Goal: Transaction & Acquisition: Purchase product/service

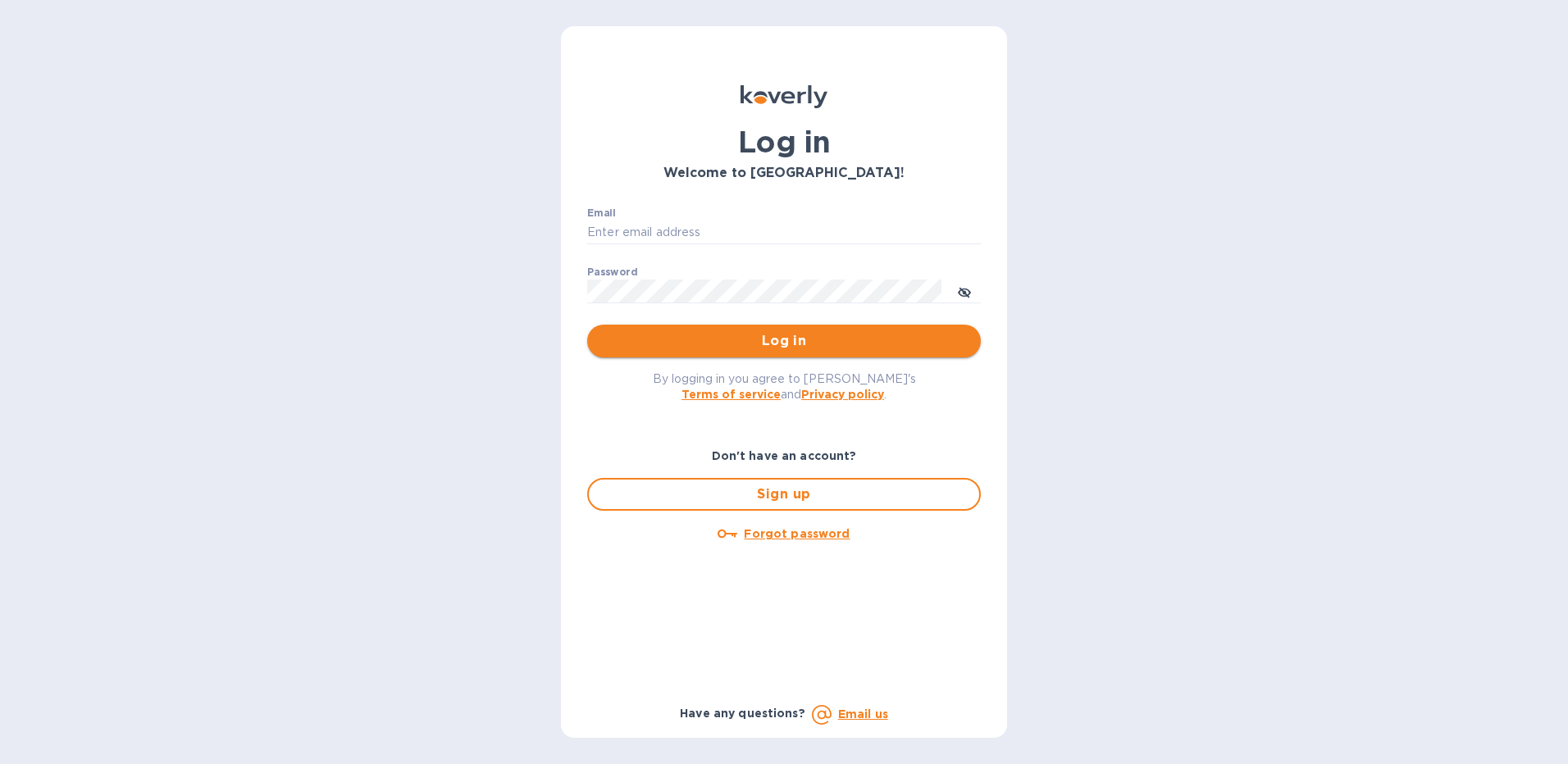
type input "henryh@hudsonwine.us"
click at [734, 342] on span "Log in" at bounding box center [784, 341] width 368 height 20
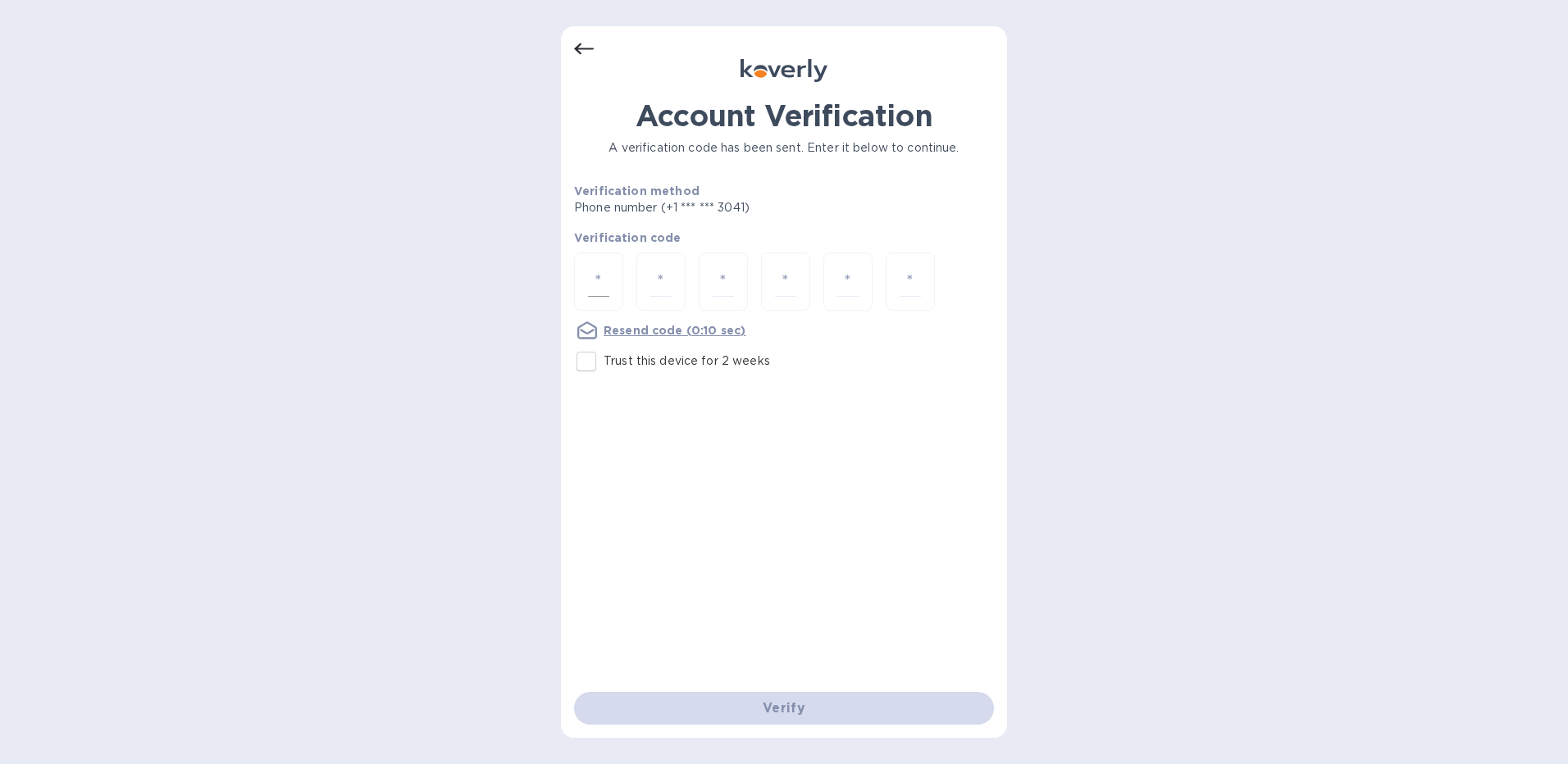
click at [597, 280] on input "number" at bounding box center [599, 282] width 22 height 31
type input "6"
type input "2"
type input "7"
type input "0"
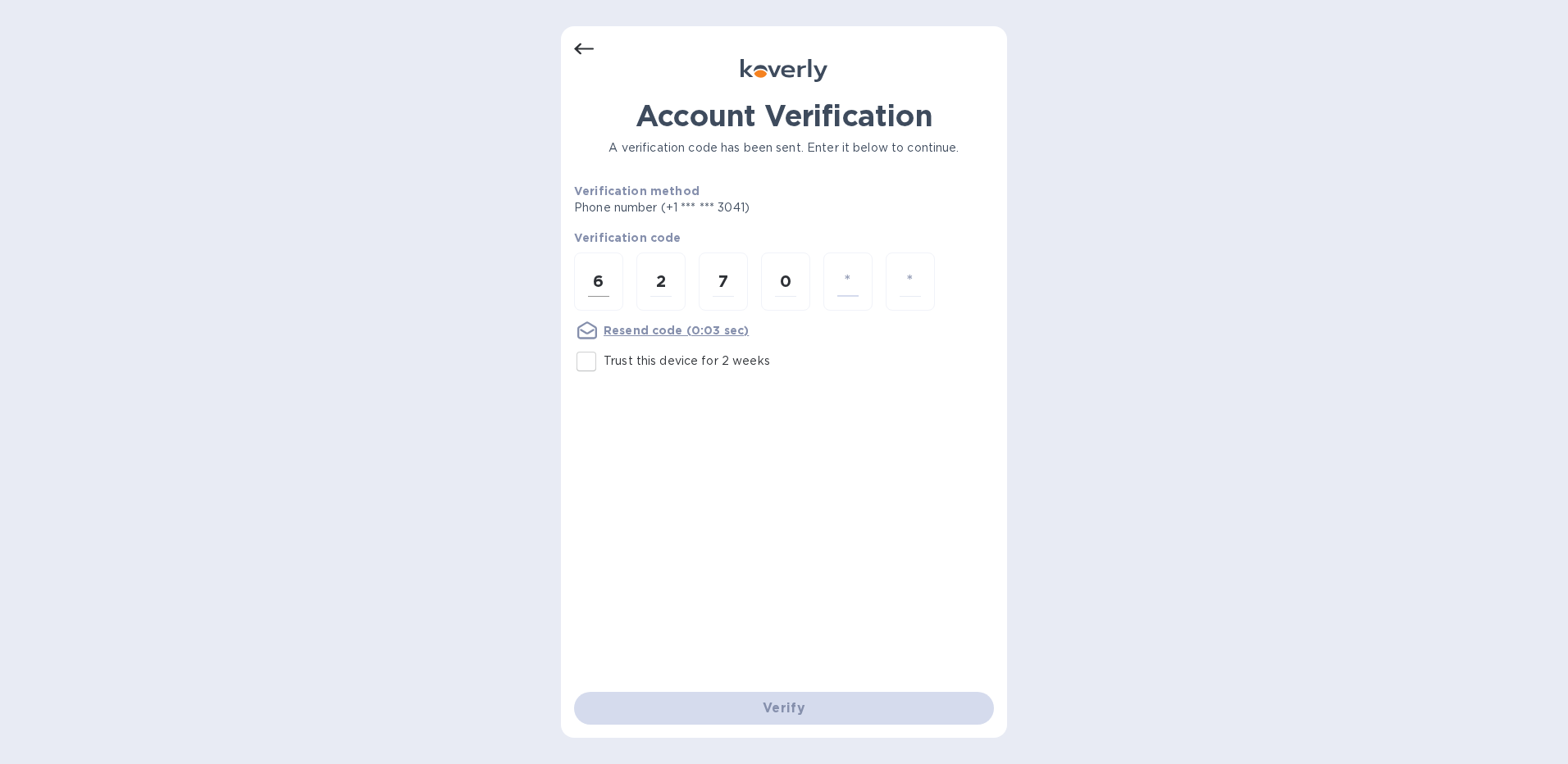
type input "4"
type input "7"
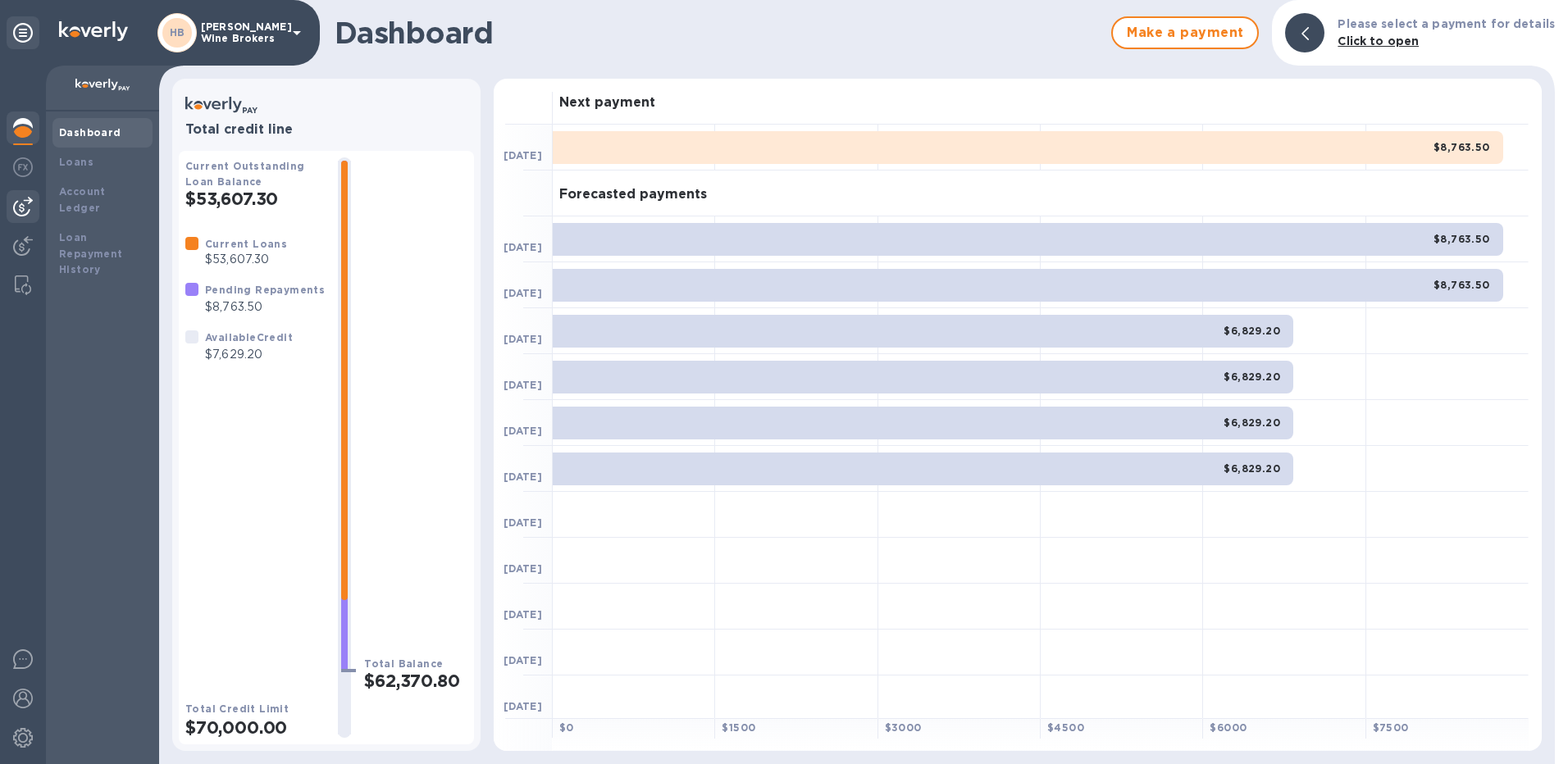
click at [14, 203] on img at bounding box center [23, 206] width 20 height 20
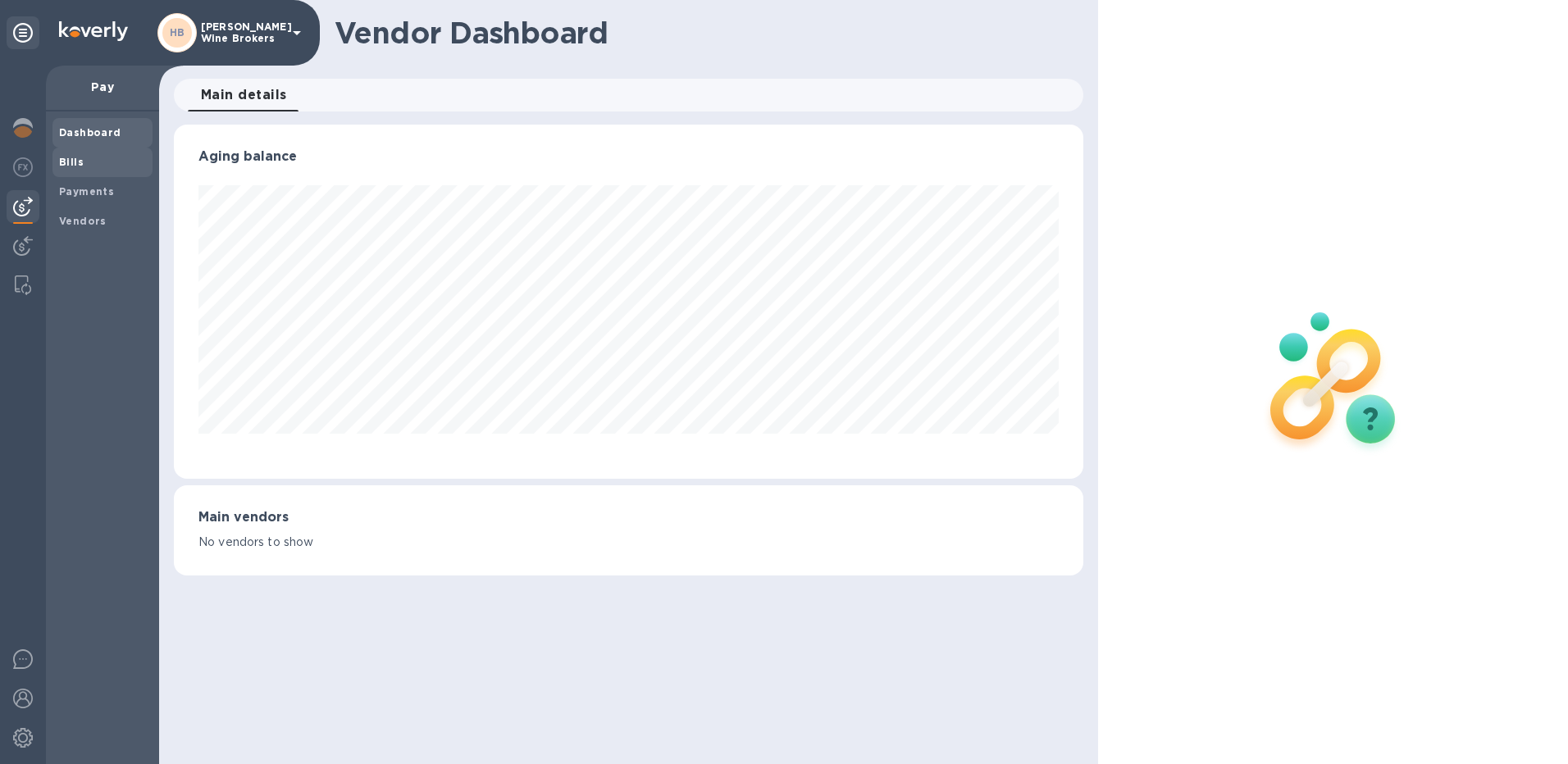
scroll to position [354, 910]
click at [74, 158] on b "Bills" at bounding box center [71, 162] width 24 height 13
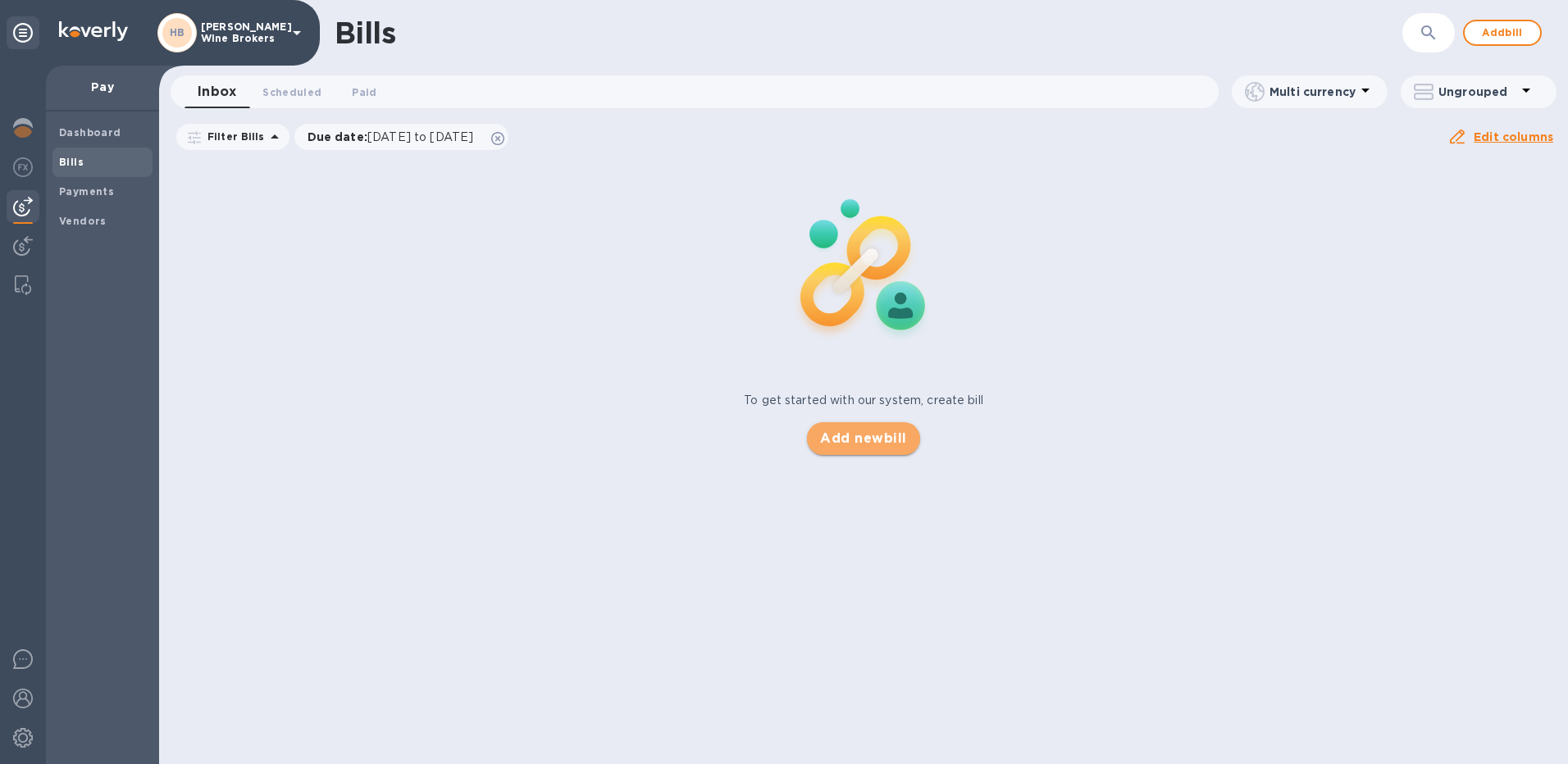
click at [849, 436] on span "Add new bill" at bounding box center [863, 439] width 87 height 20
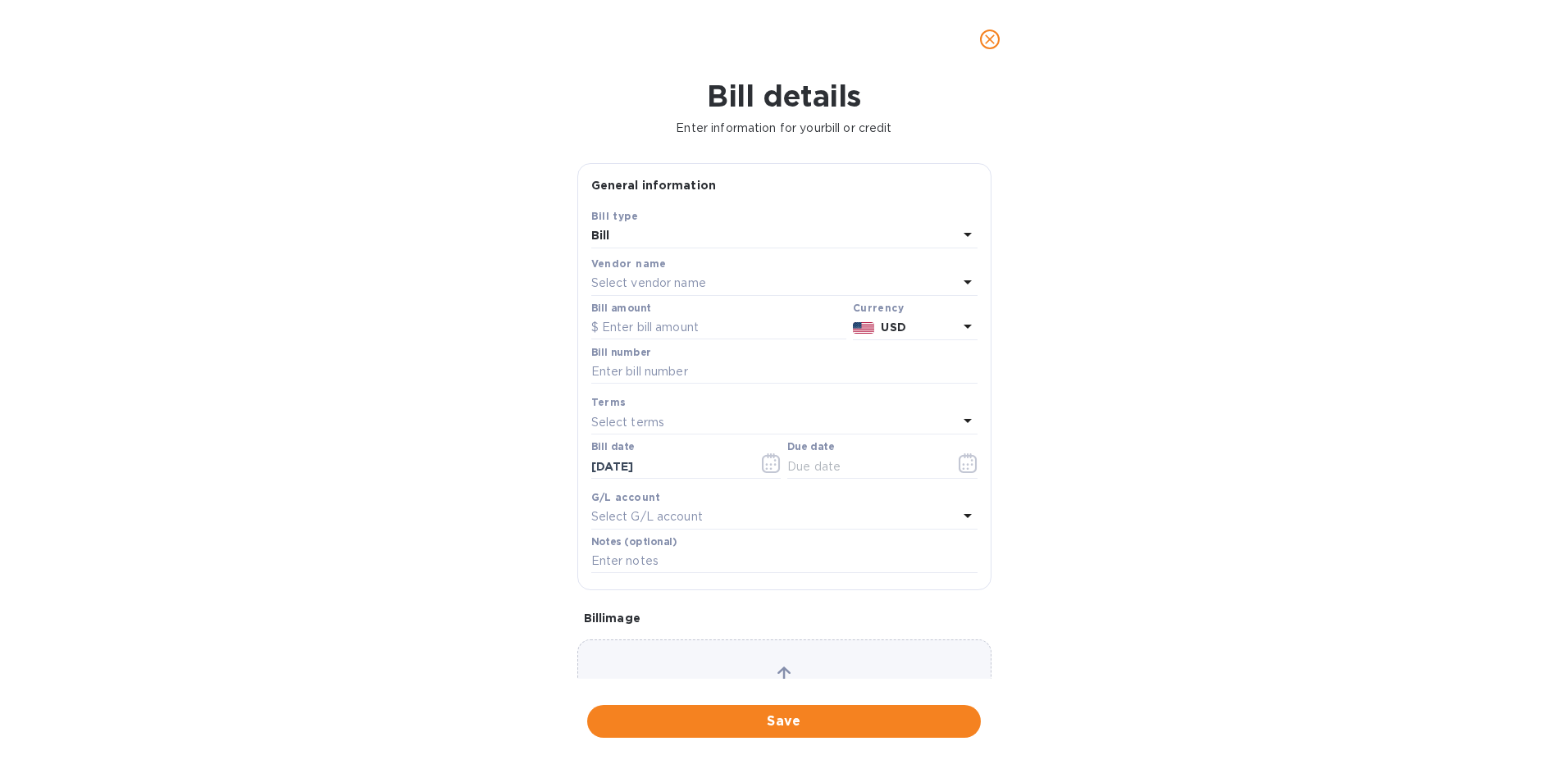
click at [698, 278] on p "Select vendor name" at bounding box center [648, 283] width 114 height 17
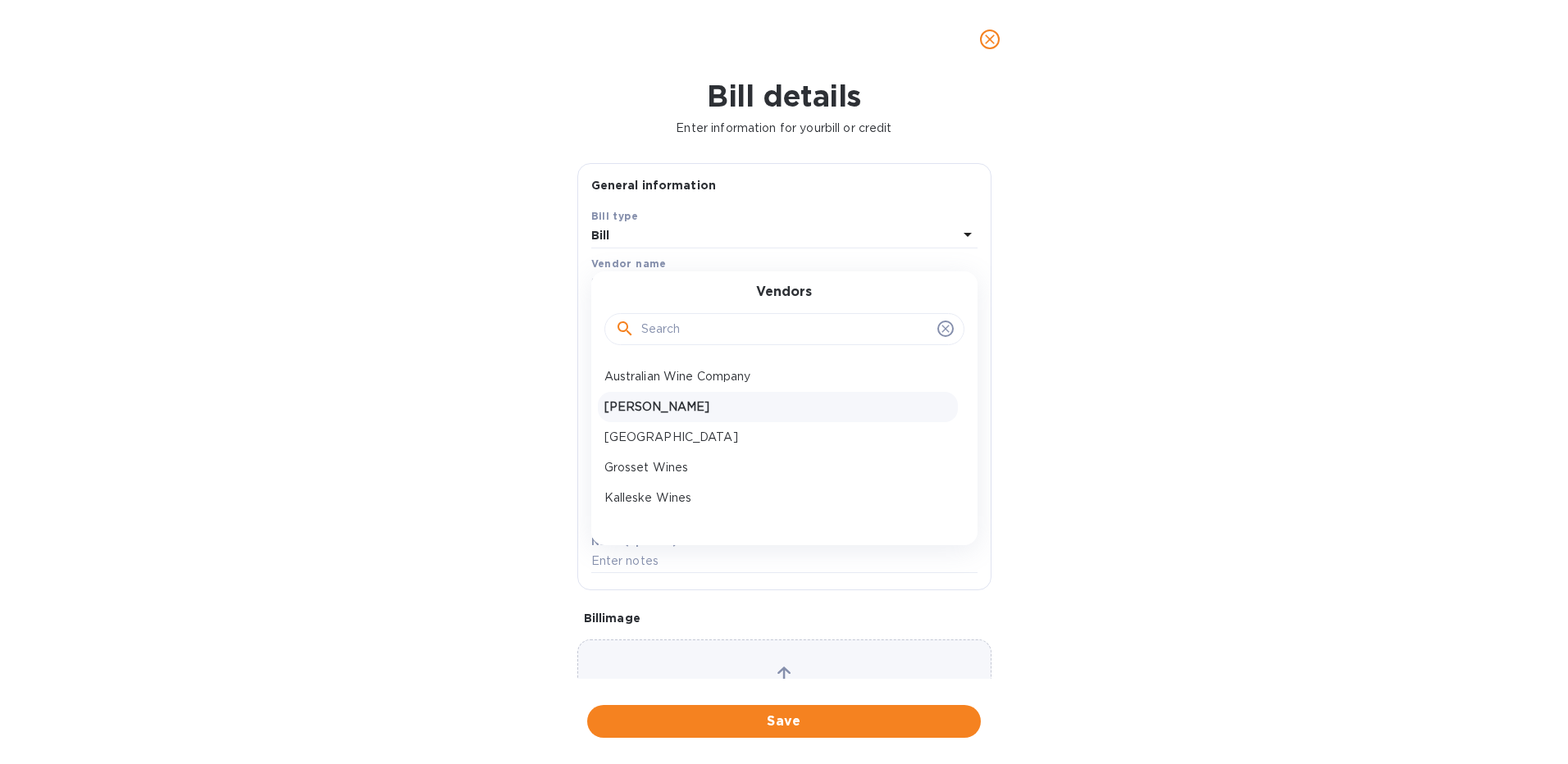
click at [655, 400] on p "[PERSON_NAME]" at bounding box center [778, 406] width 347 height 17
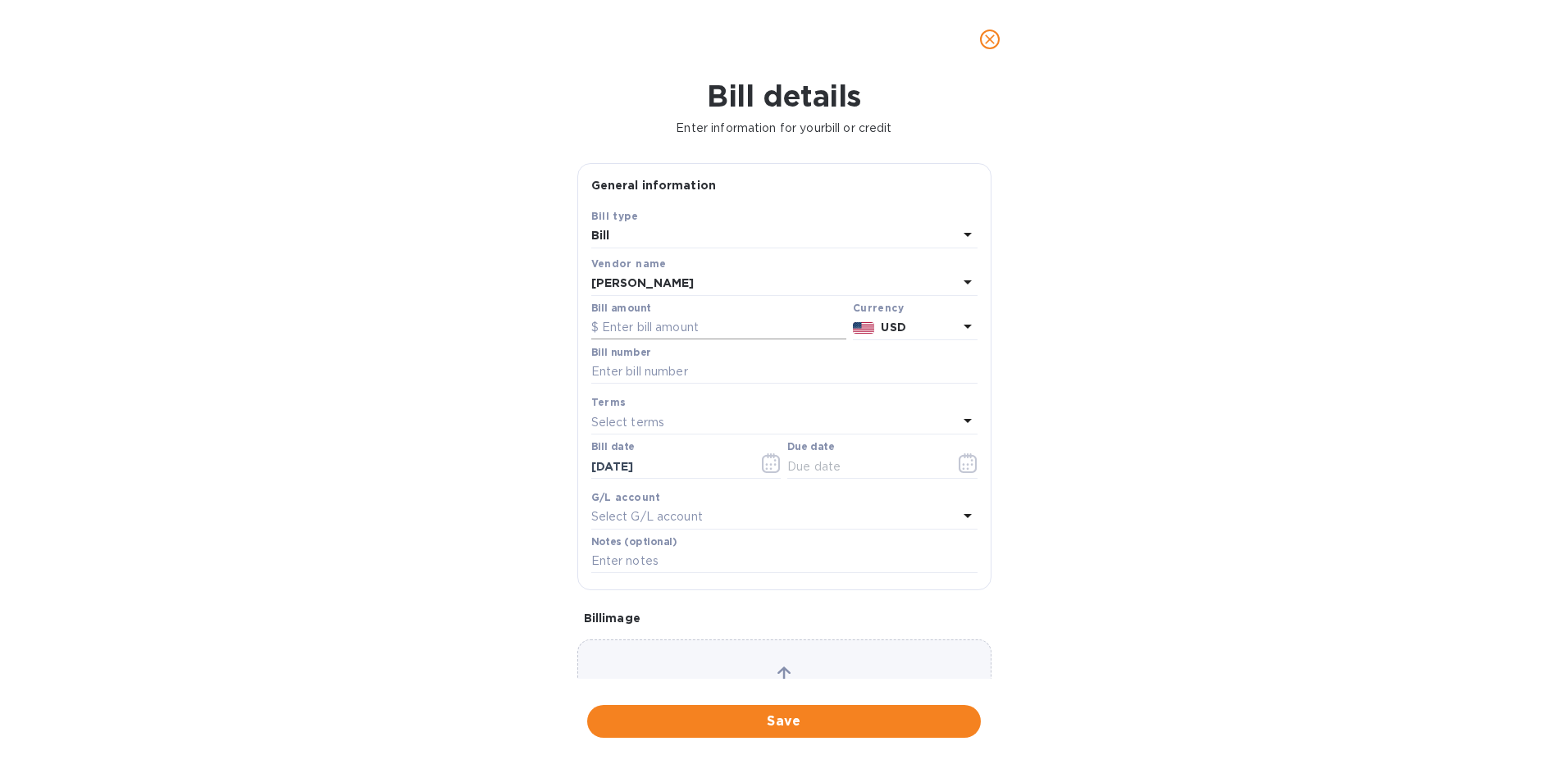
click at [694, 323] on input "text" at bounding box center [718, 327] width 255 height 24
type input "7,275.60"
click at [940, 329] on p "USD" at bounding box center [919, 327] width 77 height 17
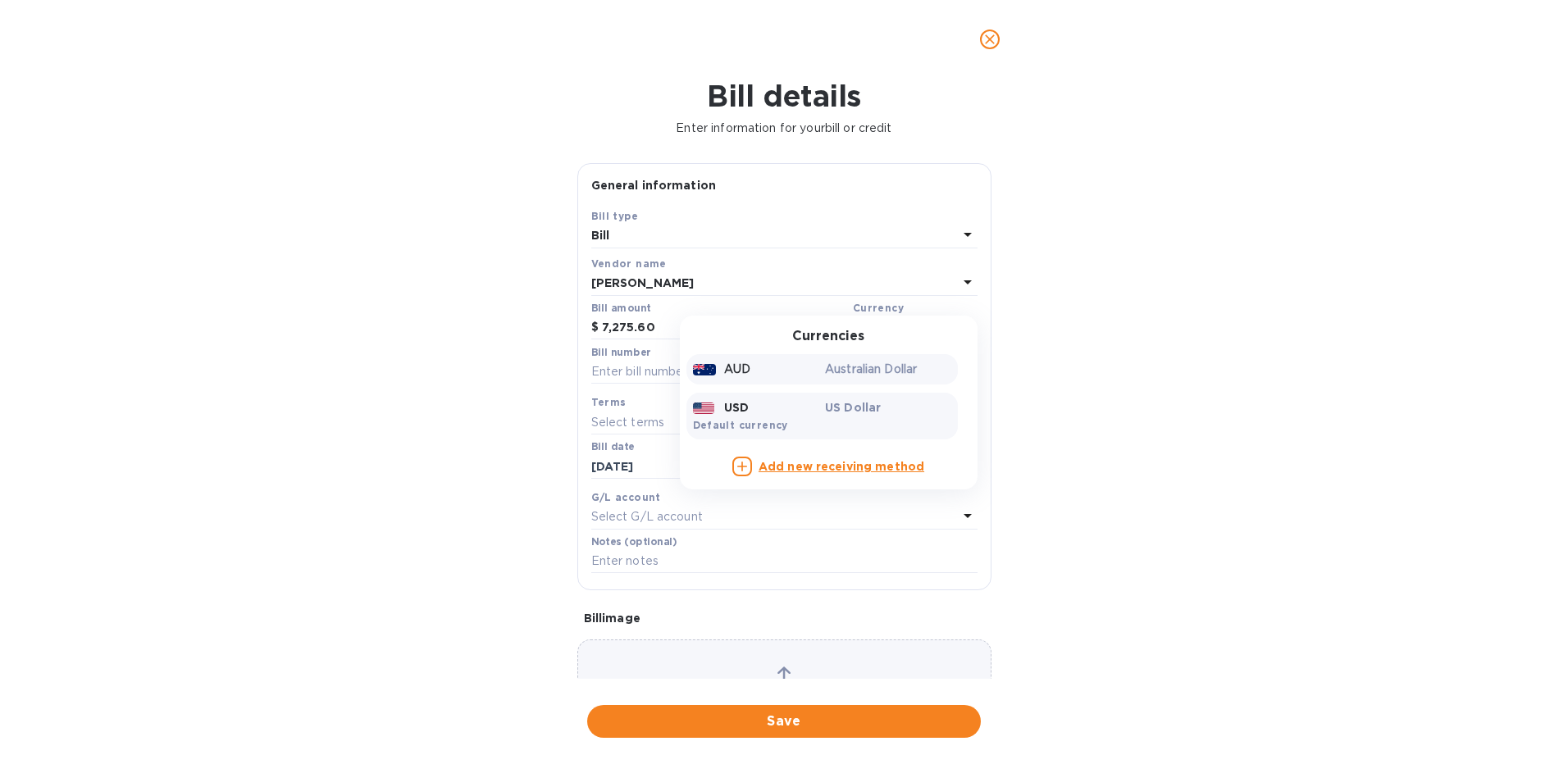
click at [877, 370] on p "Australian Dollar" at bounding box center [889, 369] width 126 height 17
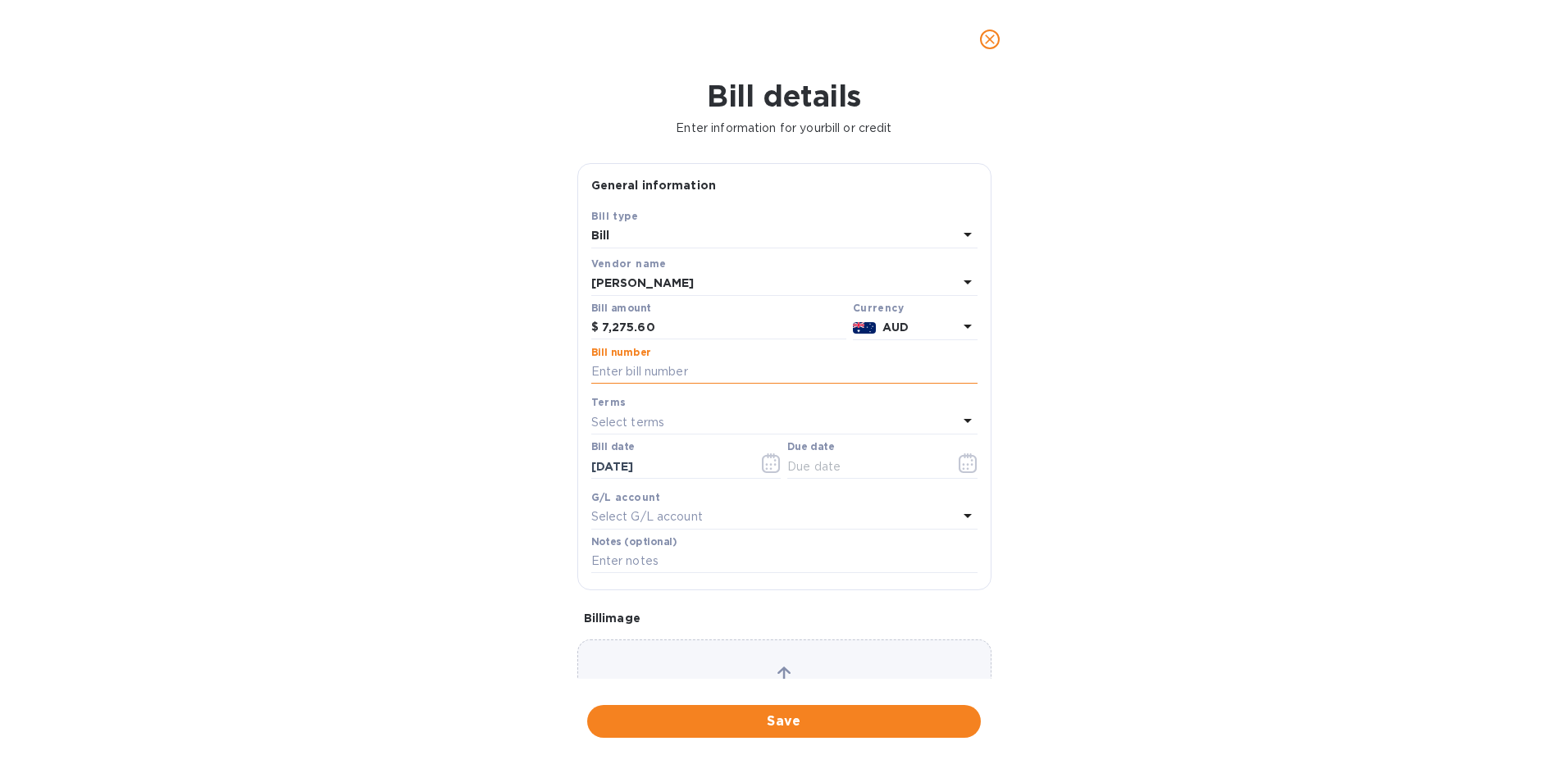
click at [628, 368] on input "text" at bounding box center [784, 372] width 387 height 24
type input "2728"
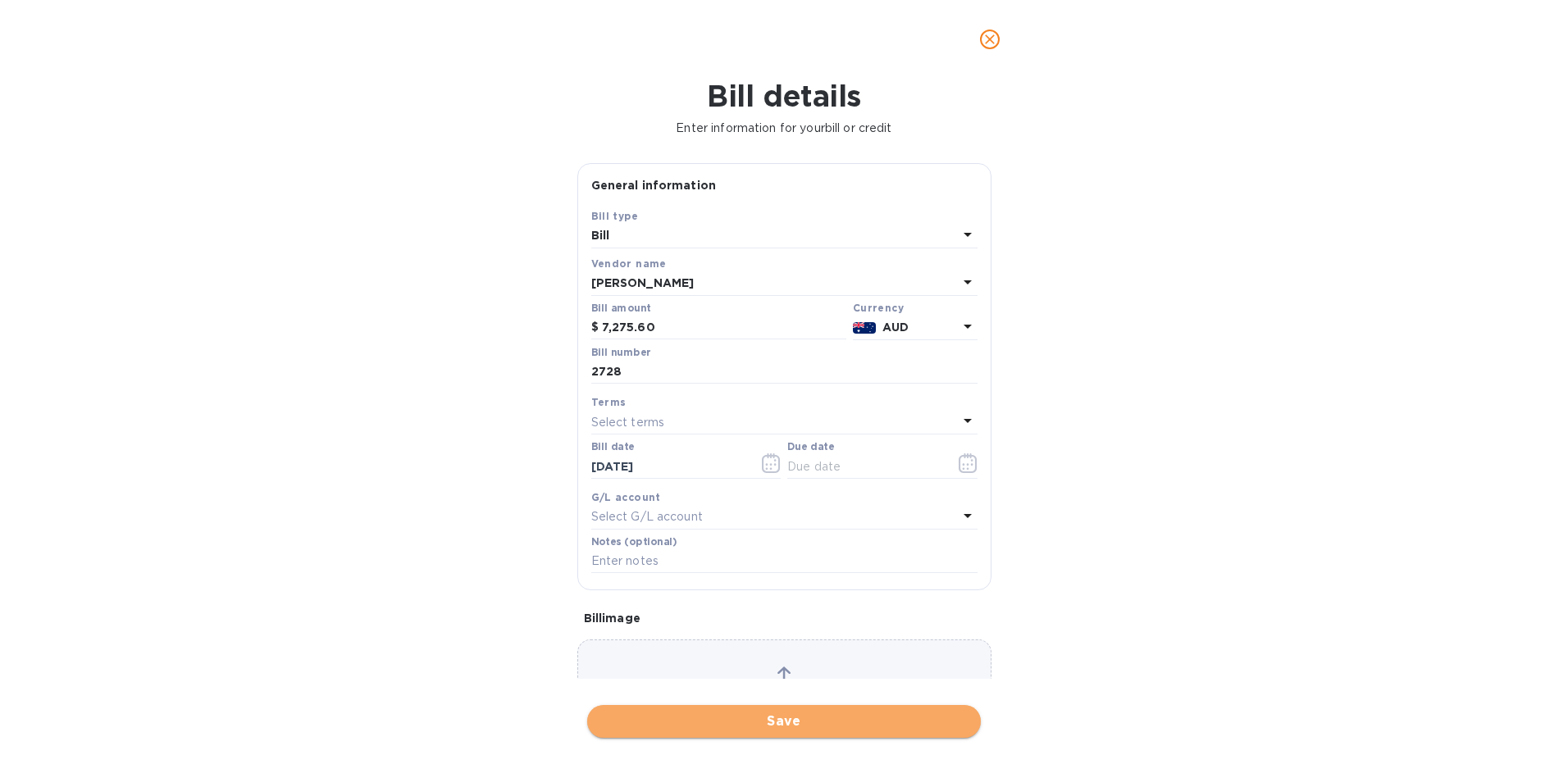
click at [803, 727] on span "Save" at bounding box center [784, 722] width 368 height 20
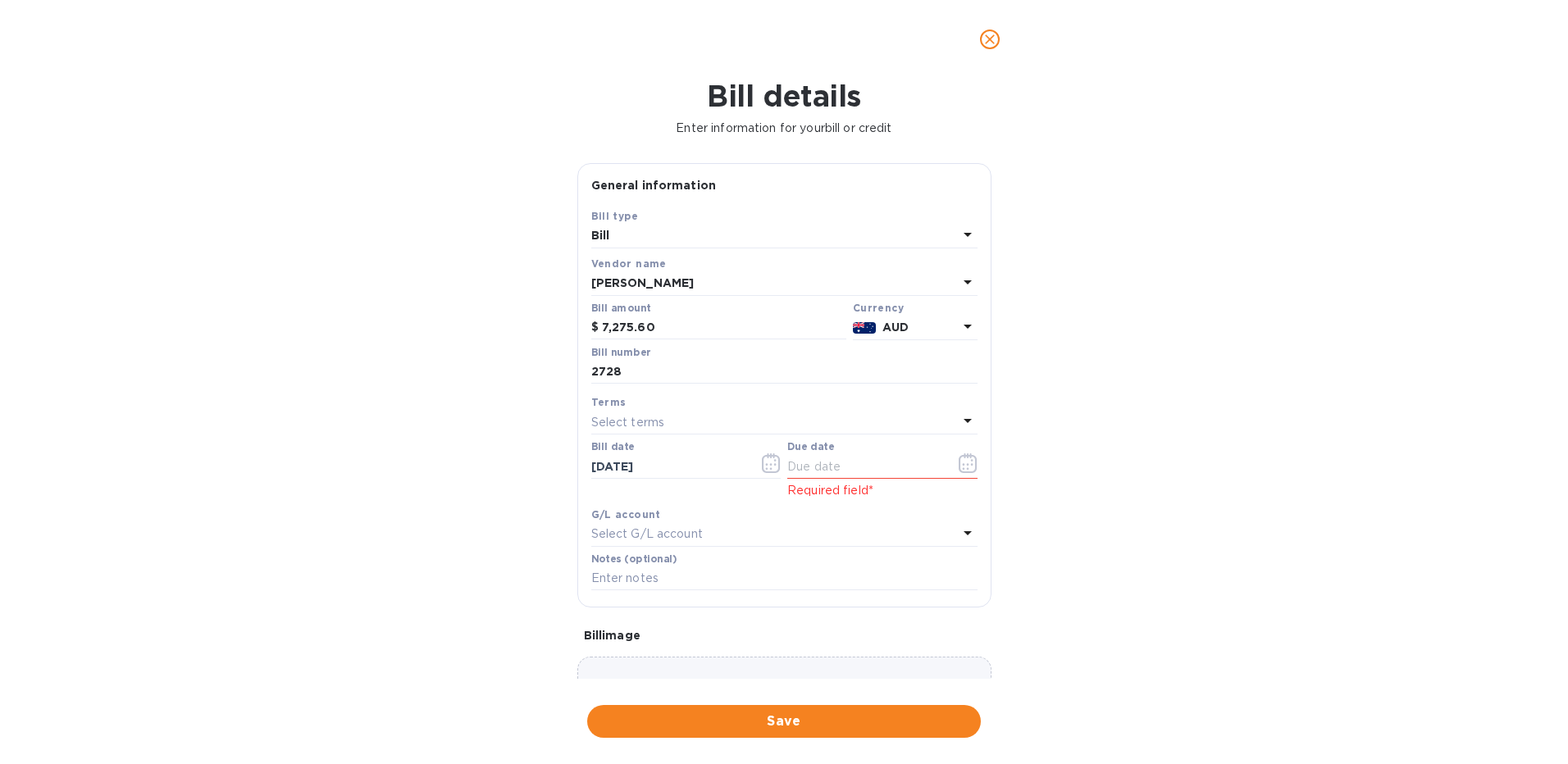
click at [878, 450] on div "Due date" at bounding box center [882, 460] width 190 height 38
click at [868, 461] on input "text" at bounding box center [865, 466] width 155 height 24
click at [960, 466] on icon "button" at bounding box center [968, 463] width 19 height 20
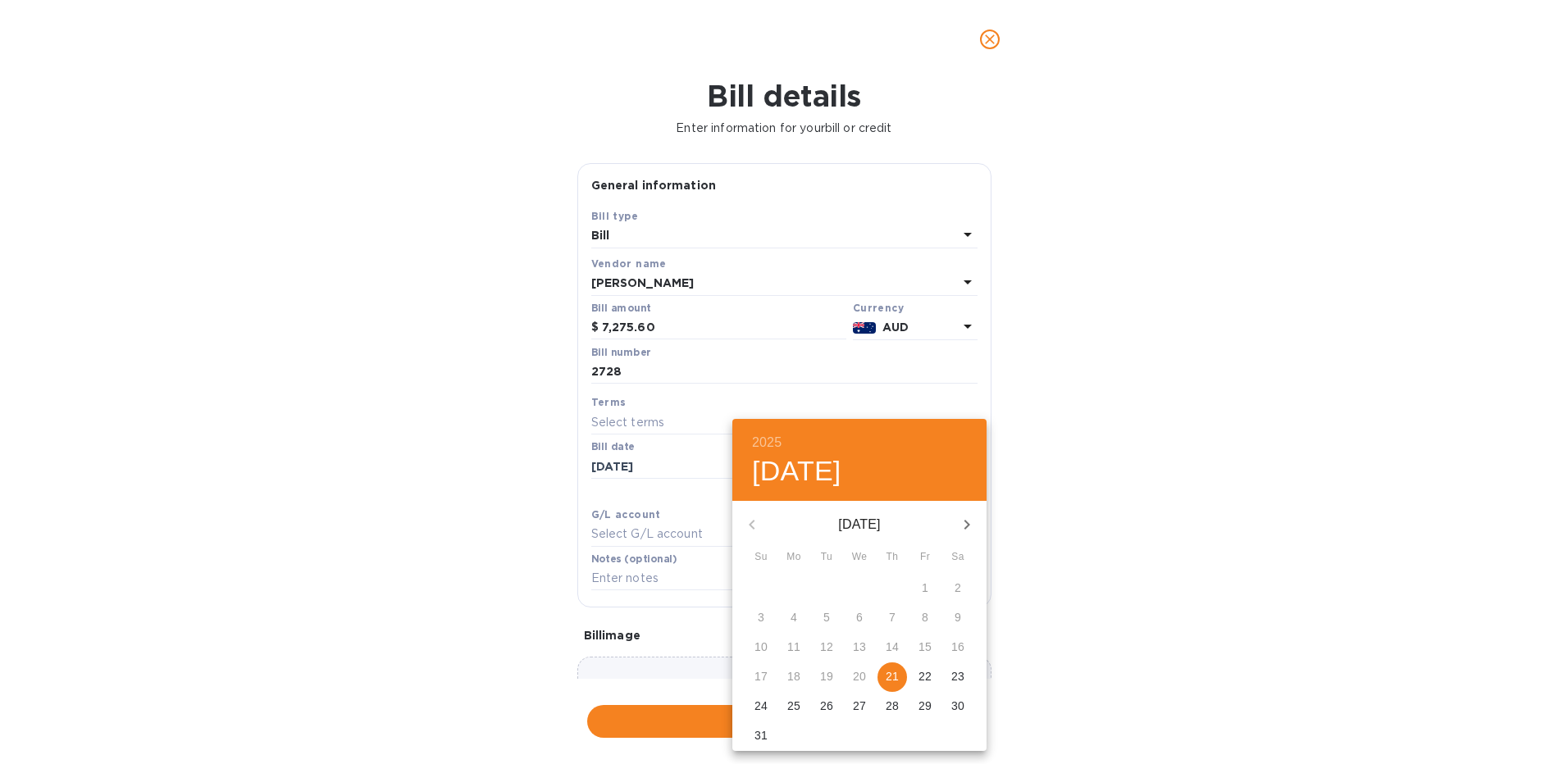
click at [896, 673] on p "21" at bounding box center [892, 677] width 14 height 16
type input "[DATE]"
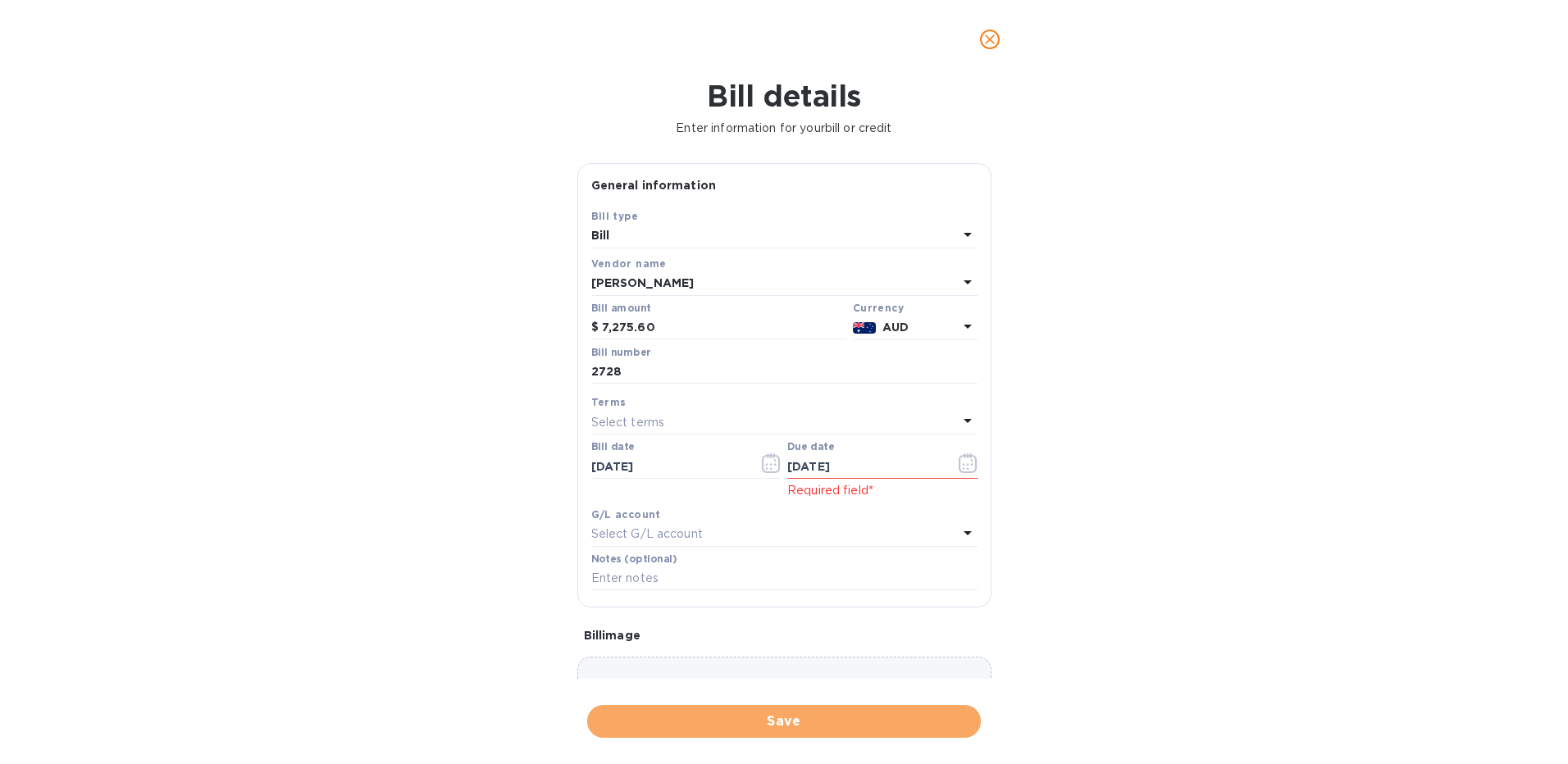
click at [766, 720] on span "Save" at bounding box center [784, 722] width 368 height 20
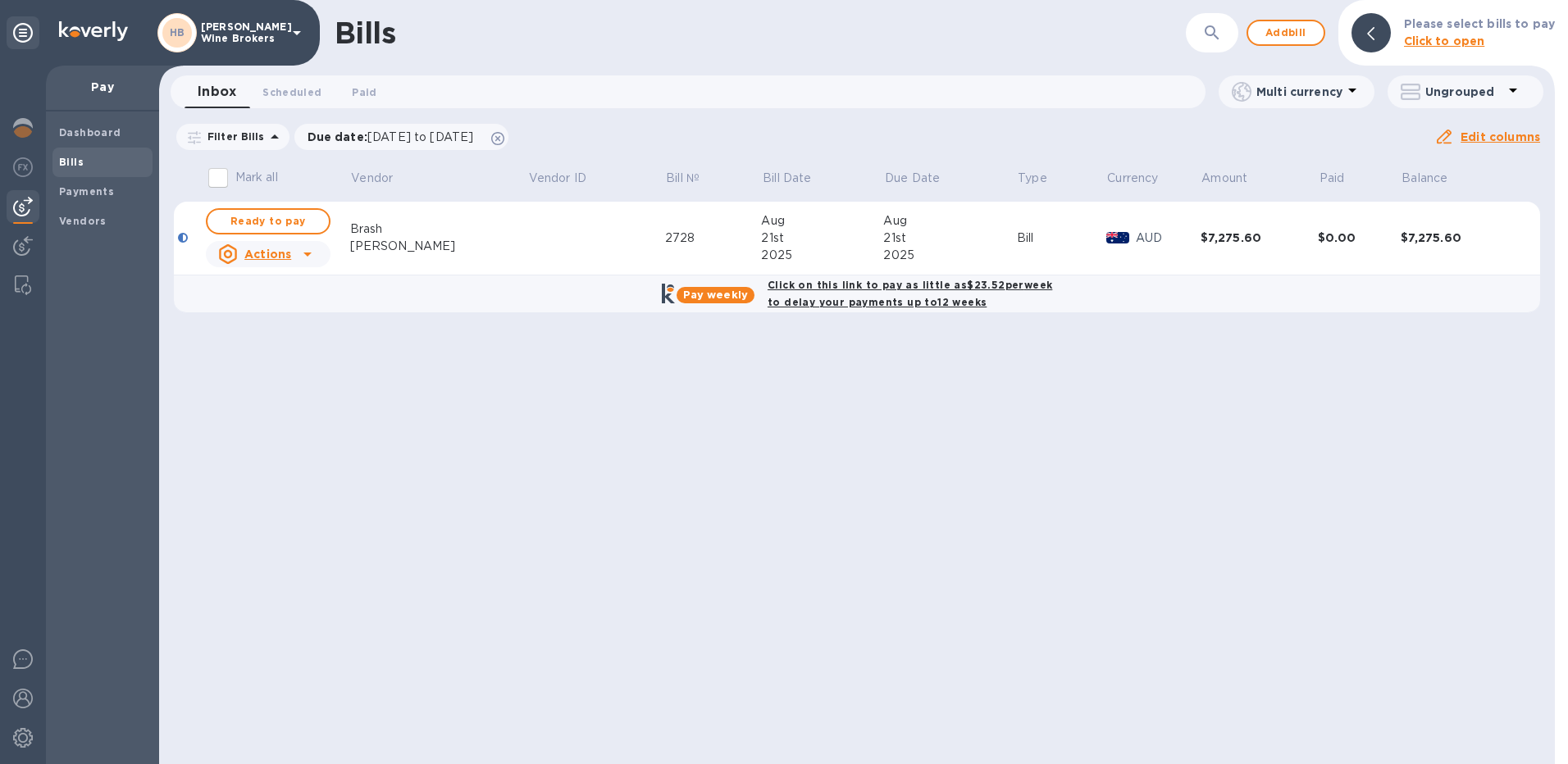
click at [846, 293] on div "Click on this link to pay as little as $23.52 per week to delay your payments u…" at bounding box center [909, 294] width 291 height 41
checkbox input "true"
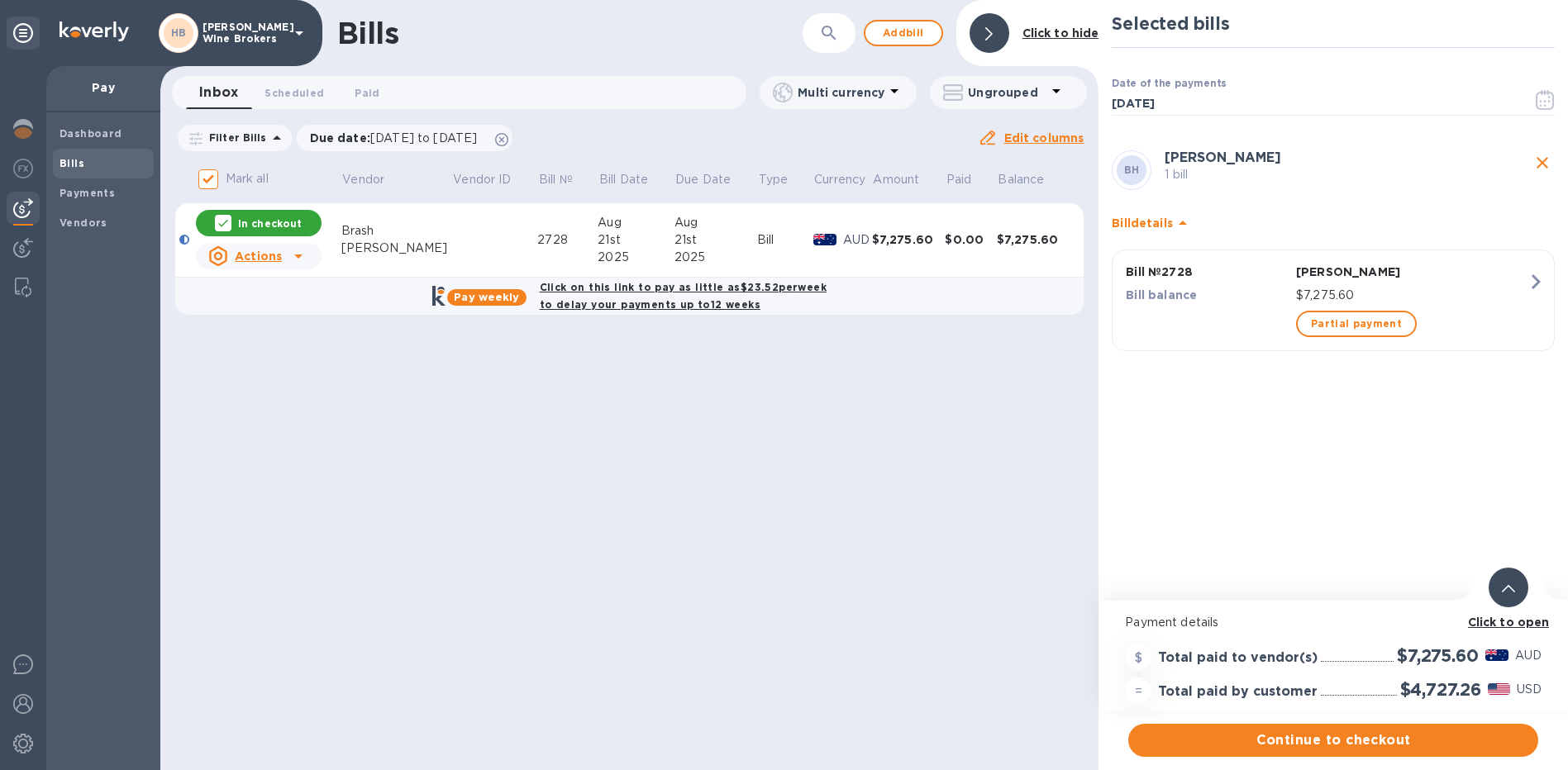
click at [1285, 744] on span "Continue to checkout" at bounding box center [1333, 741] width 383 height 20
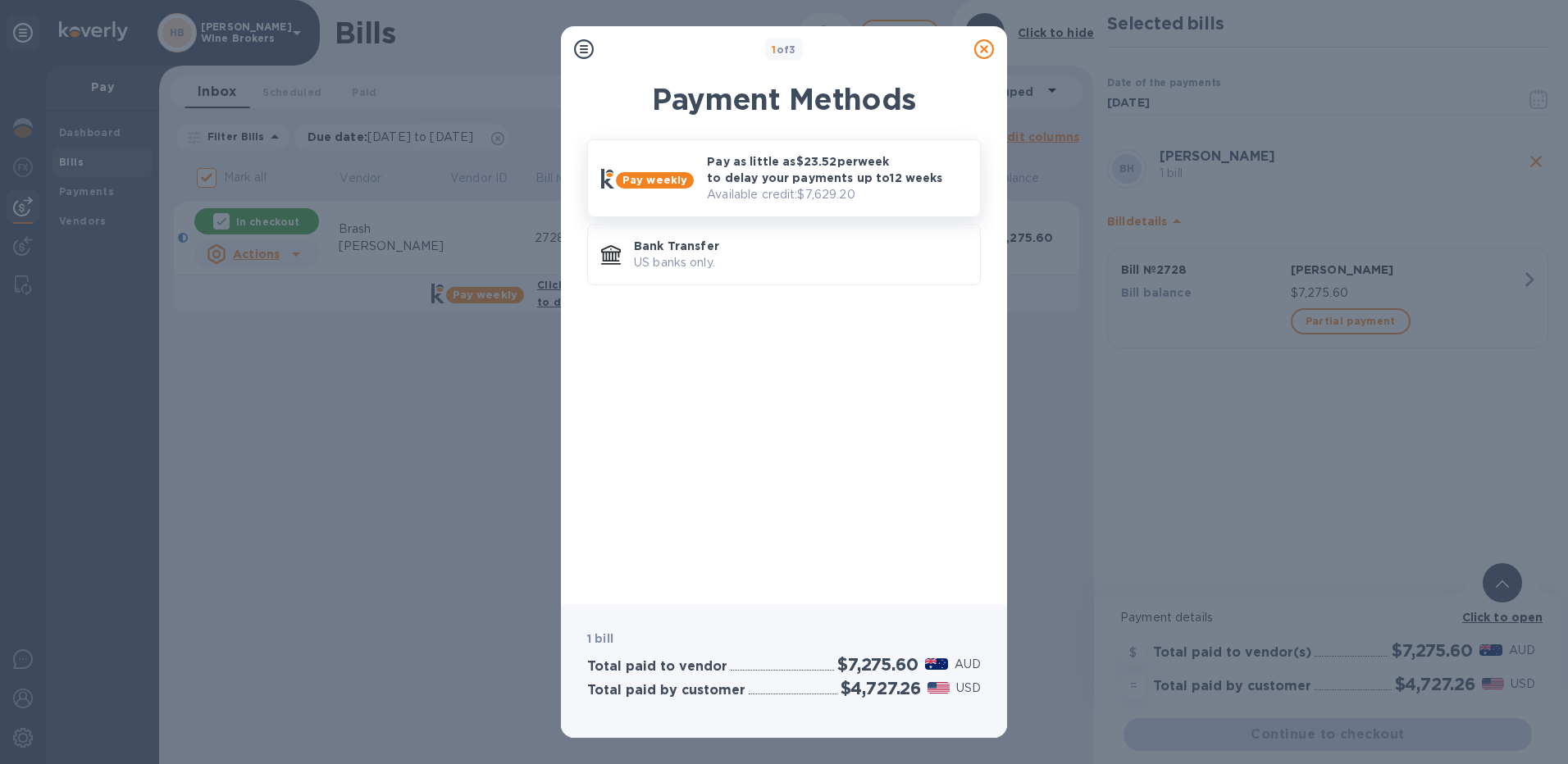
click at [777, 180] on p "Pay as little as $23.52 per week to delay your payments up to 12 weeks" at bounding box center [837, 169] width 260 height 32
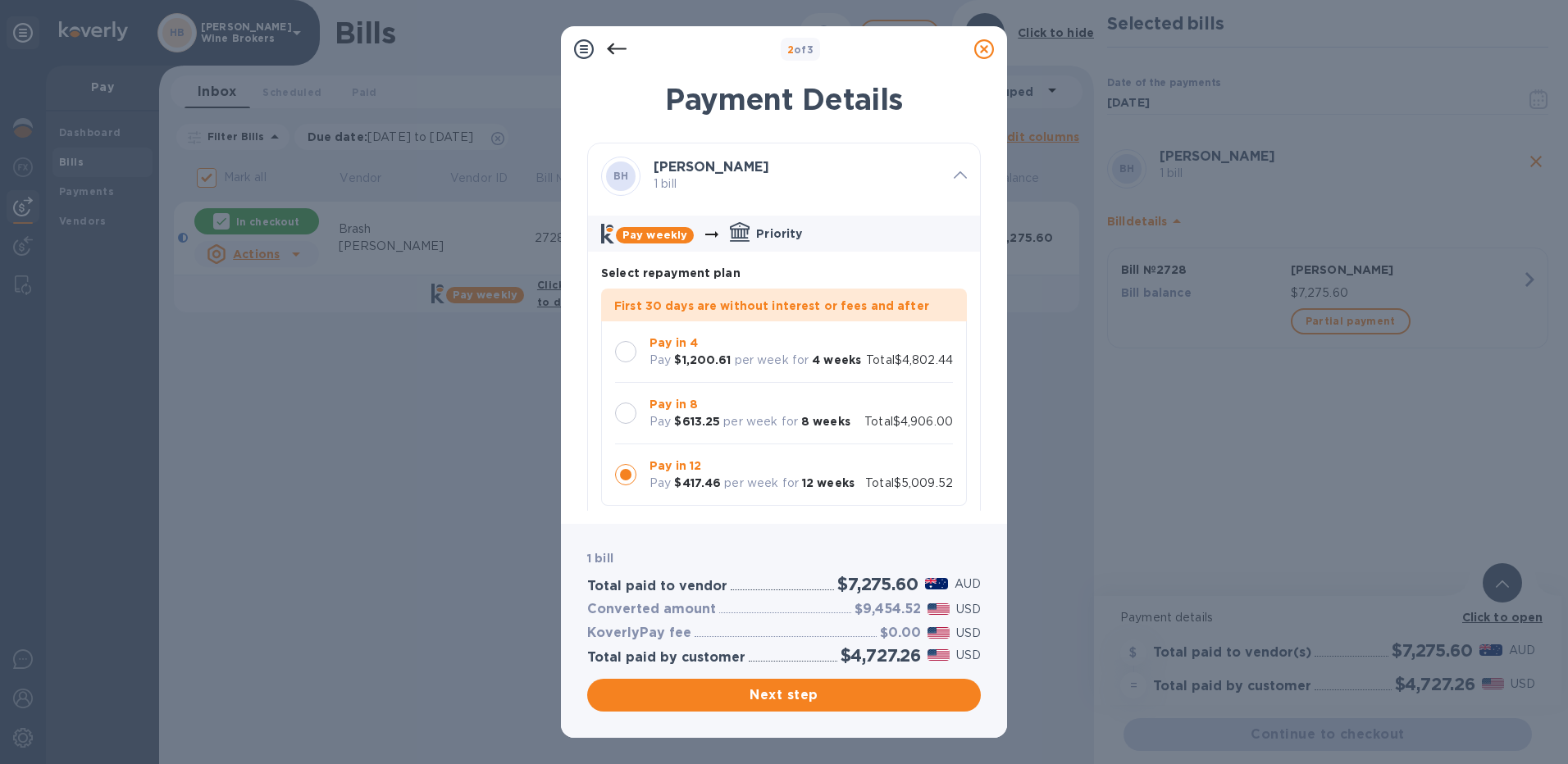
scroll to position [31, 0]
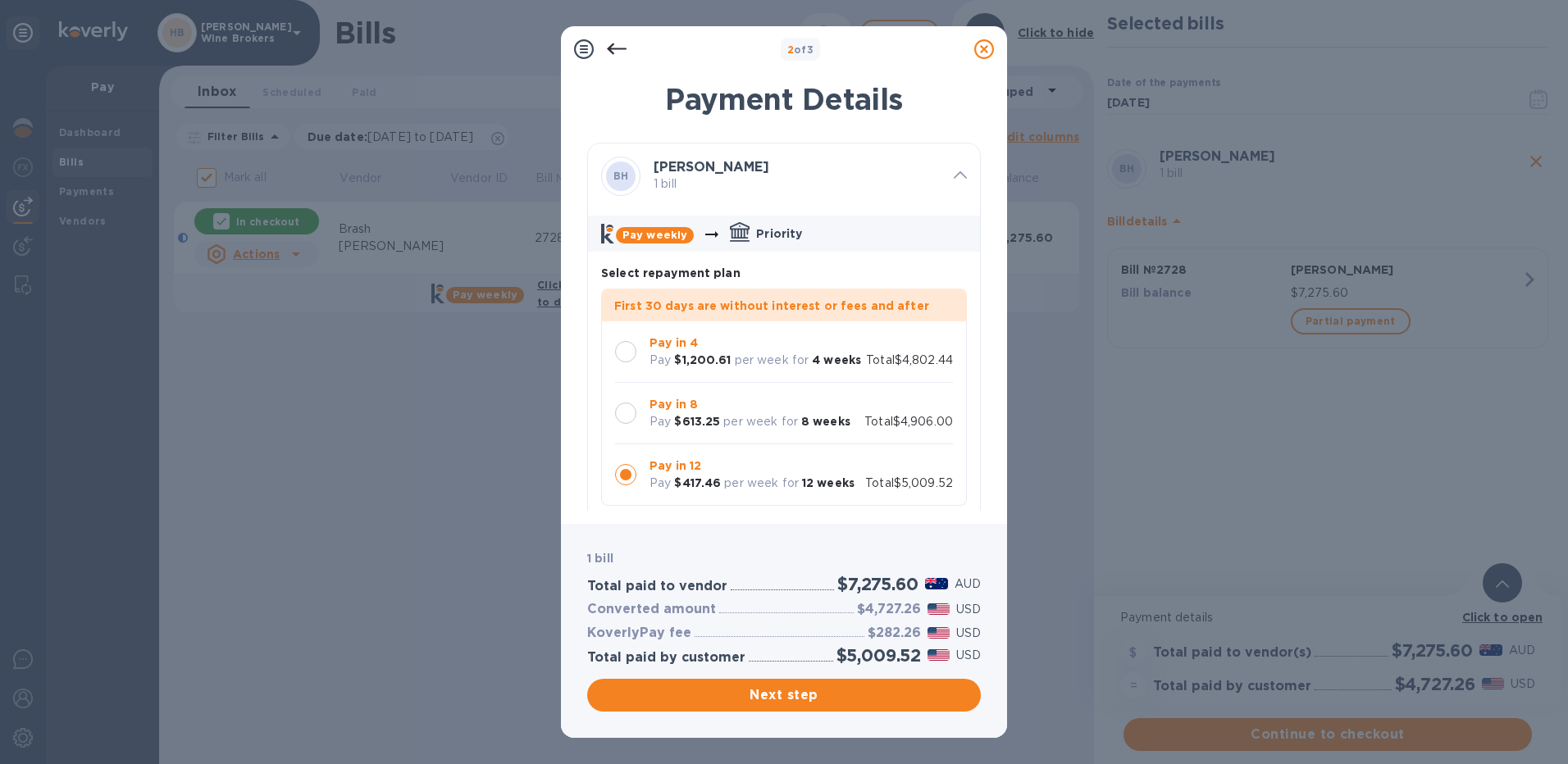
click at [630, 341] on div at bounding box center [626, 352] width 22 height 22
click at [792, 696] on span "Next step" at bounding box center [784, 696] width 368 height 20
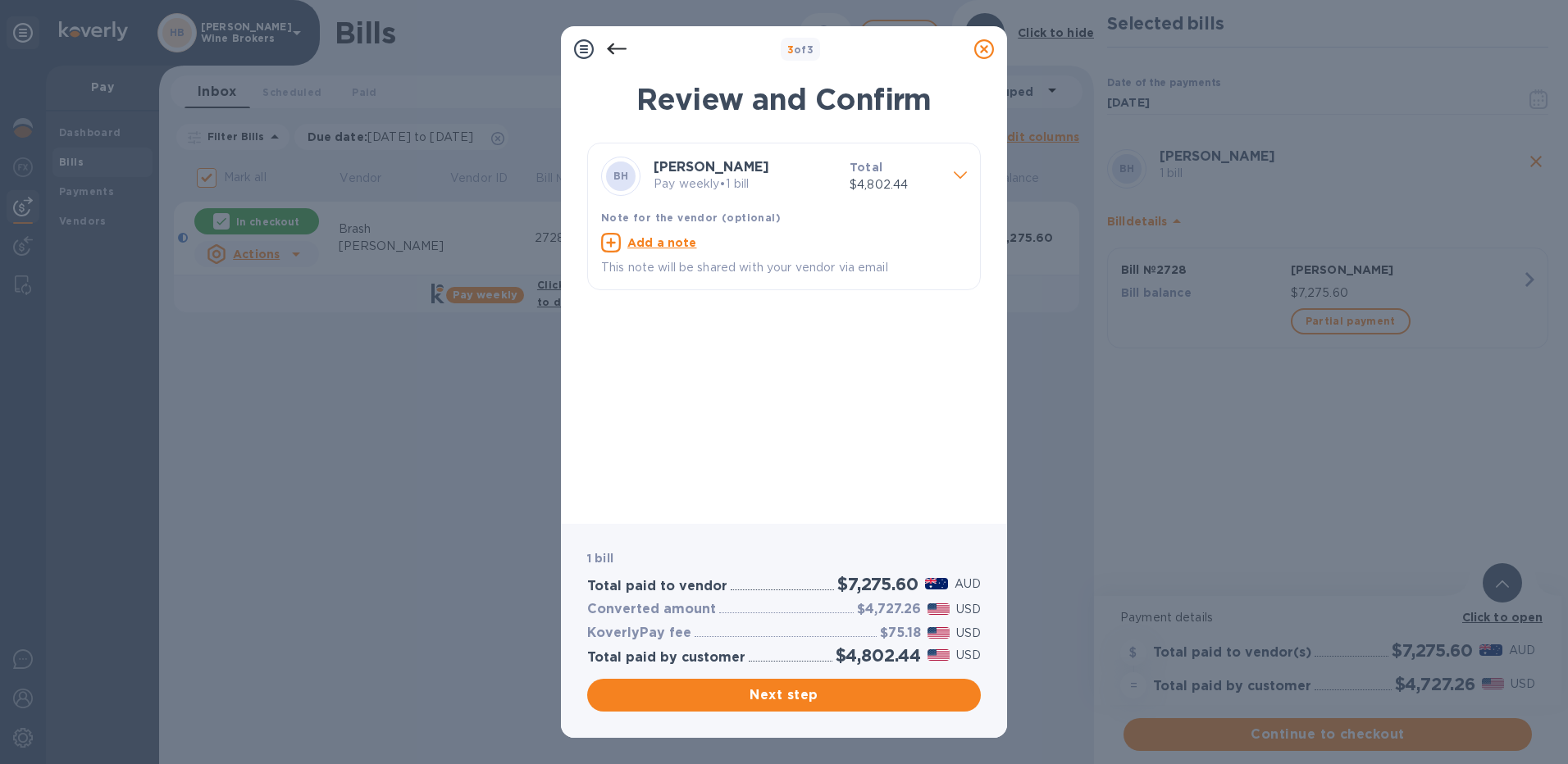
click at [620, 51] on icon at bounding box center [617, 50] width 20 height 20
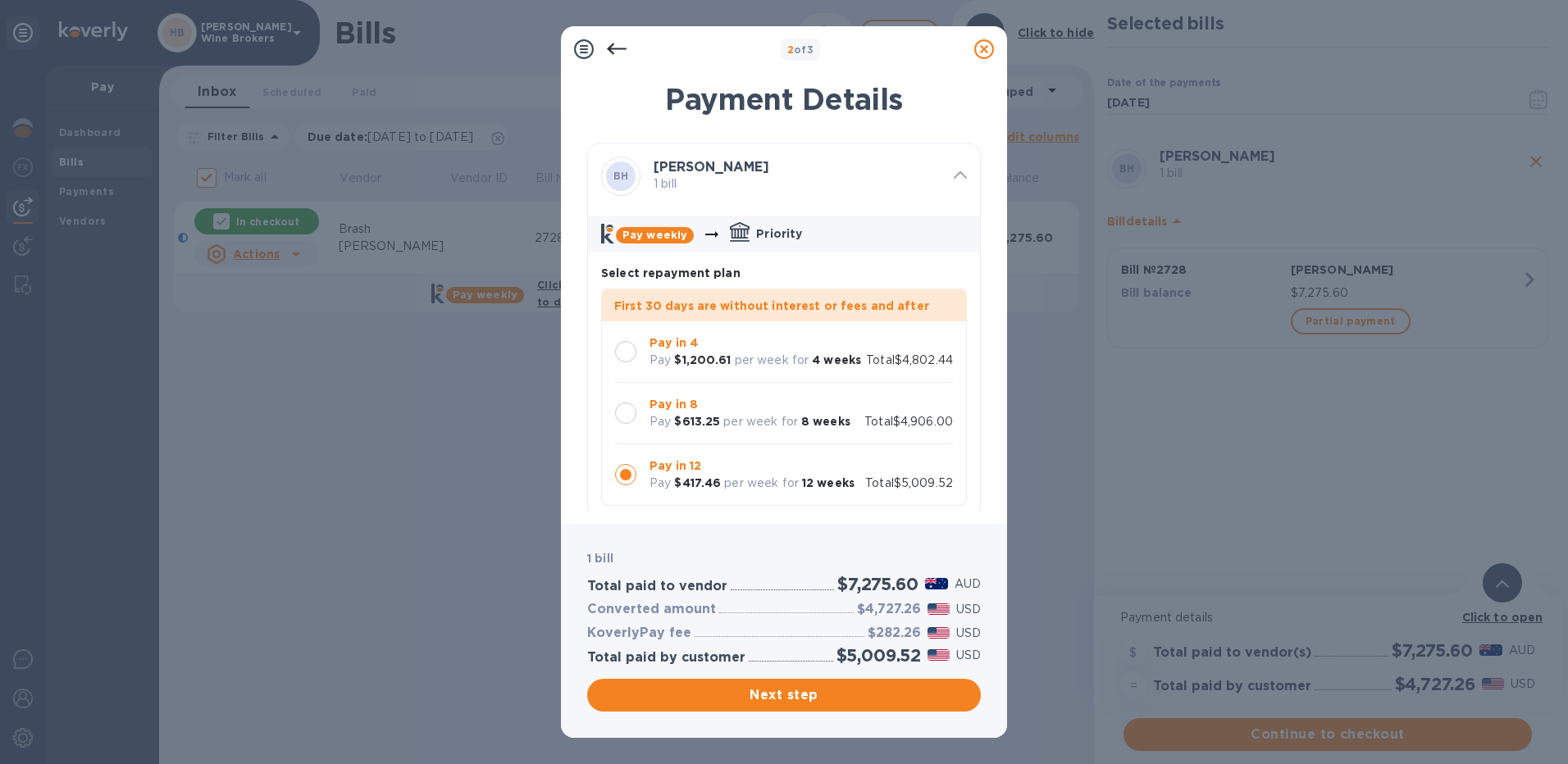
click at [629, 341] on div at bounding box center [626, 352] width 22 height 22
drag, startPoint x: 982, startPoint y: 322, endPoint x: 974, endPoint y: 378, distance: 56.6
click at [974, 378] on div "Payment Details [PERSON_NAME] [PERSON_NAME] 1 bill Pay weekly Priority Select r…" at bounding box center [784, 293] width 446 height 461
click at [918, 255] on div "Select repayment plan First 30 days are without interest or fees and after Pay …" at bounding box center [784, 385] width 392 height 268
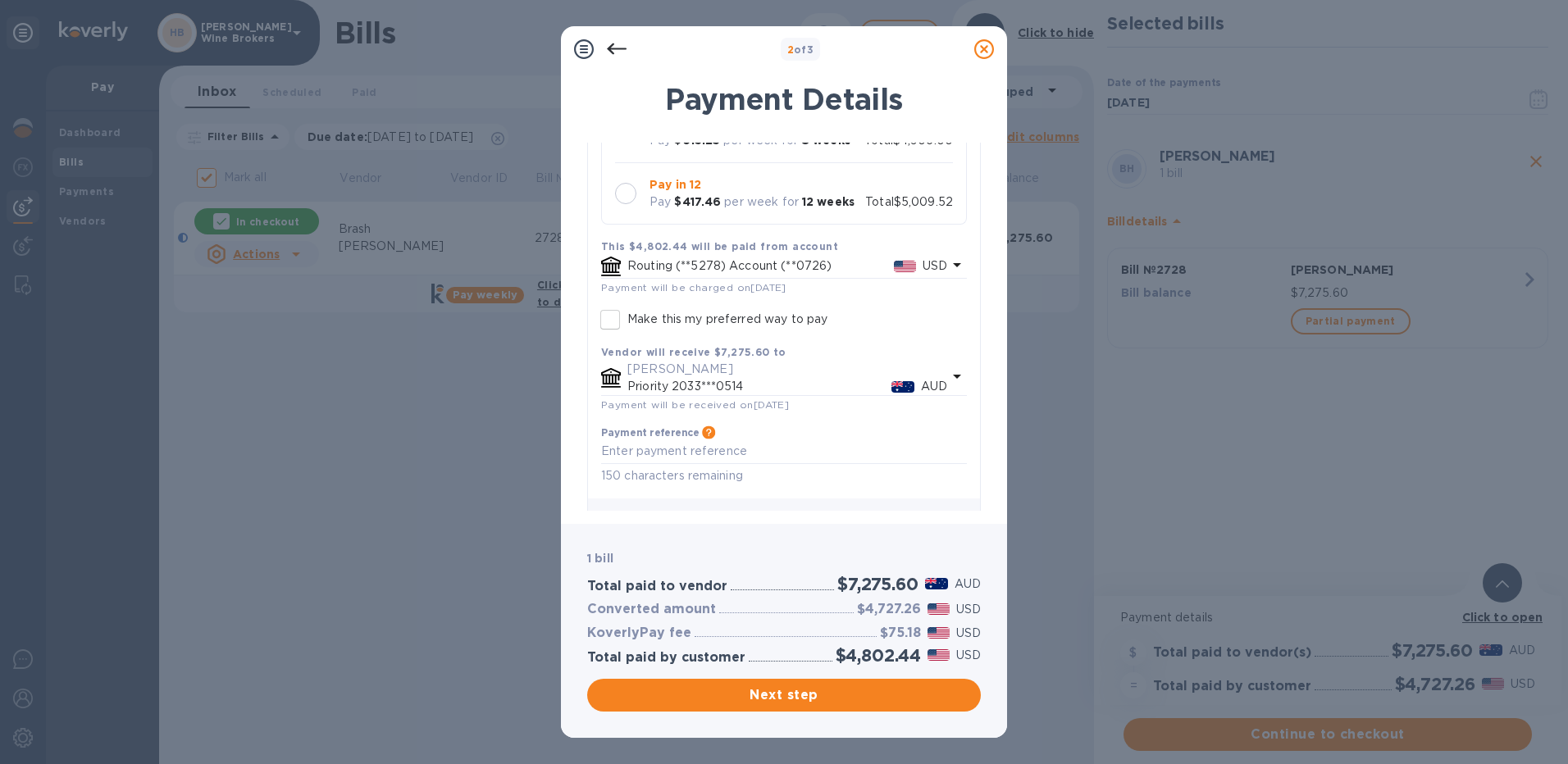
scroll to position [321, 0]
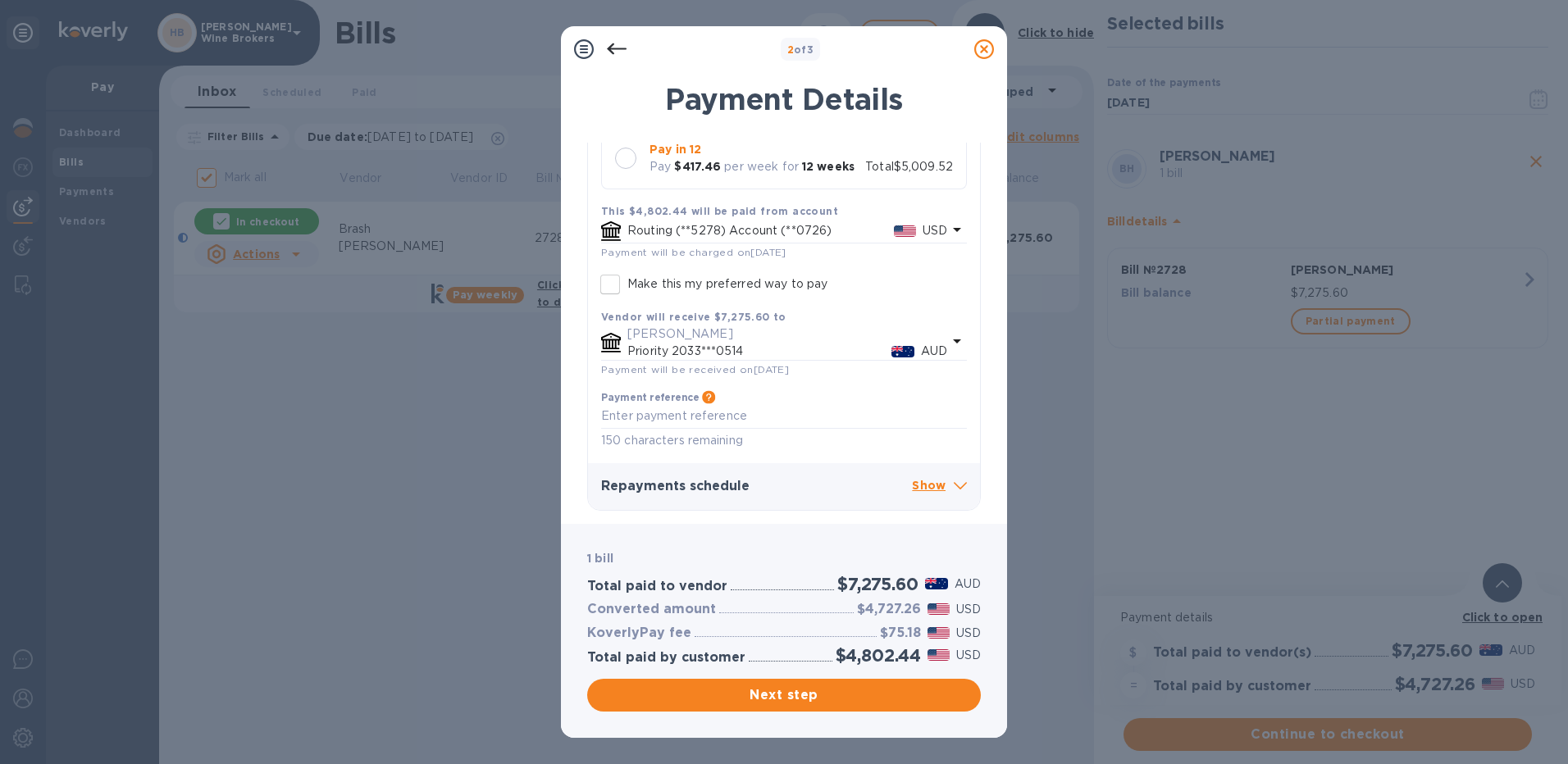
click at [923, 483] on p "Show" at bounding box center [939, 487] width 55 height 21
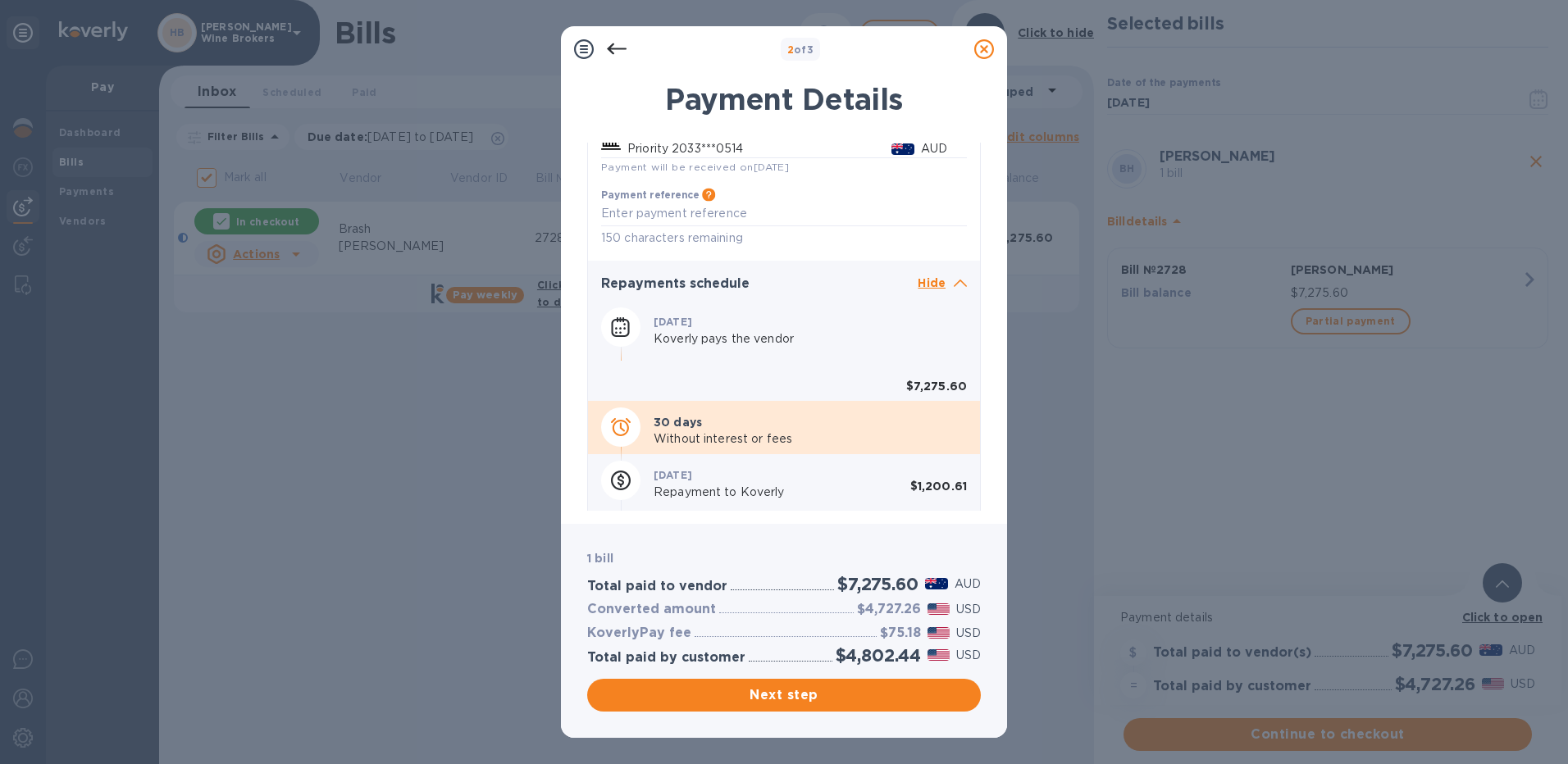
scroll to position [567, 0]
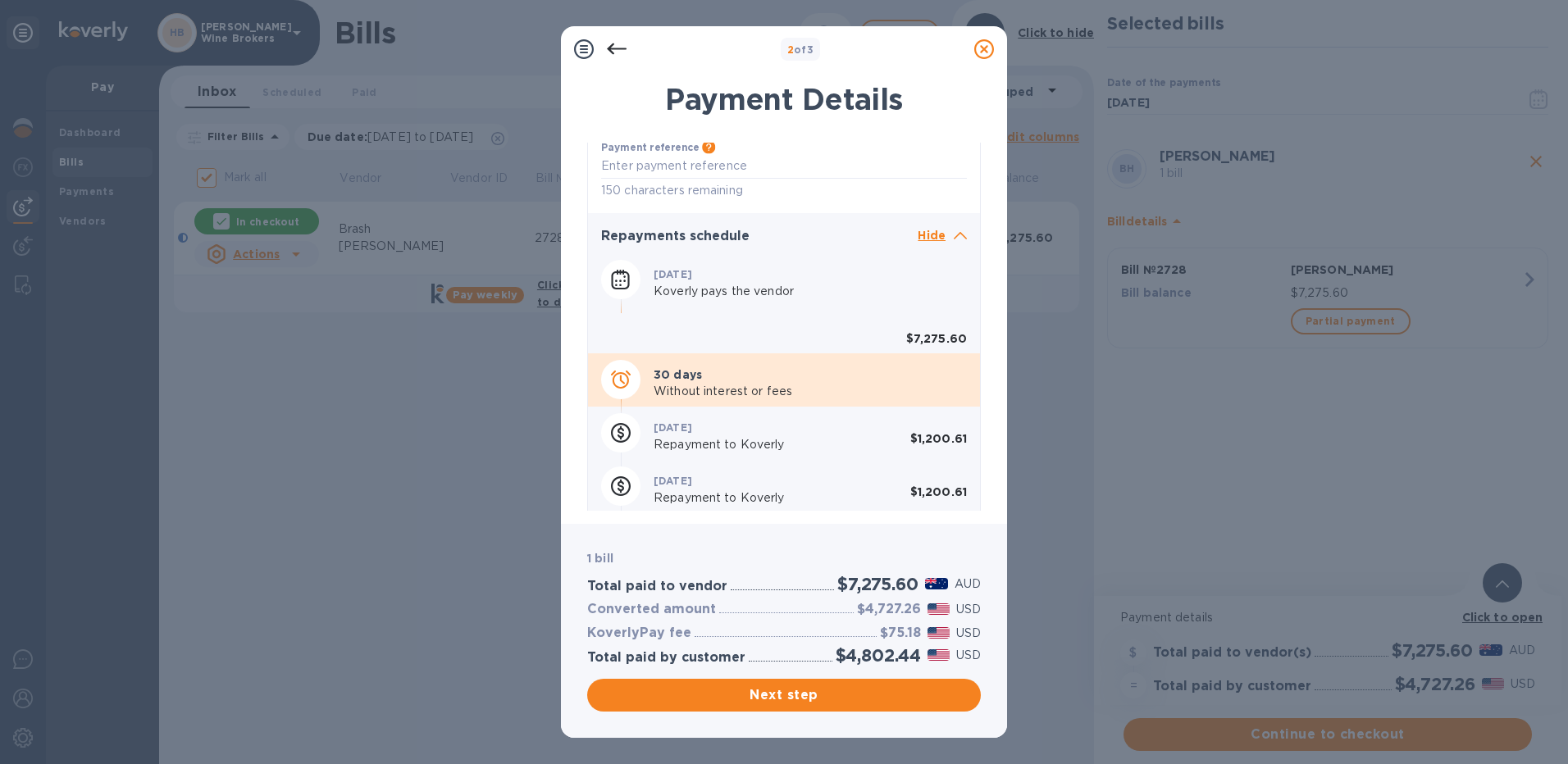
drag, startPoint x: 974, startPoint y: 447, endPoint x: 980, endPoint y: 475, distance: 28.6
click at [980, 475] on div "[PERSON_NAME] [PERSON_NAME] 1 bill Pay weekly Priority Select repayment plan Fi…" at bounding box center [784, 326] width 394 height 368
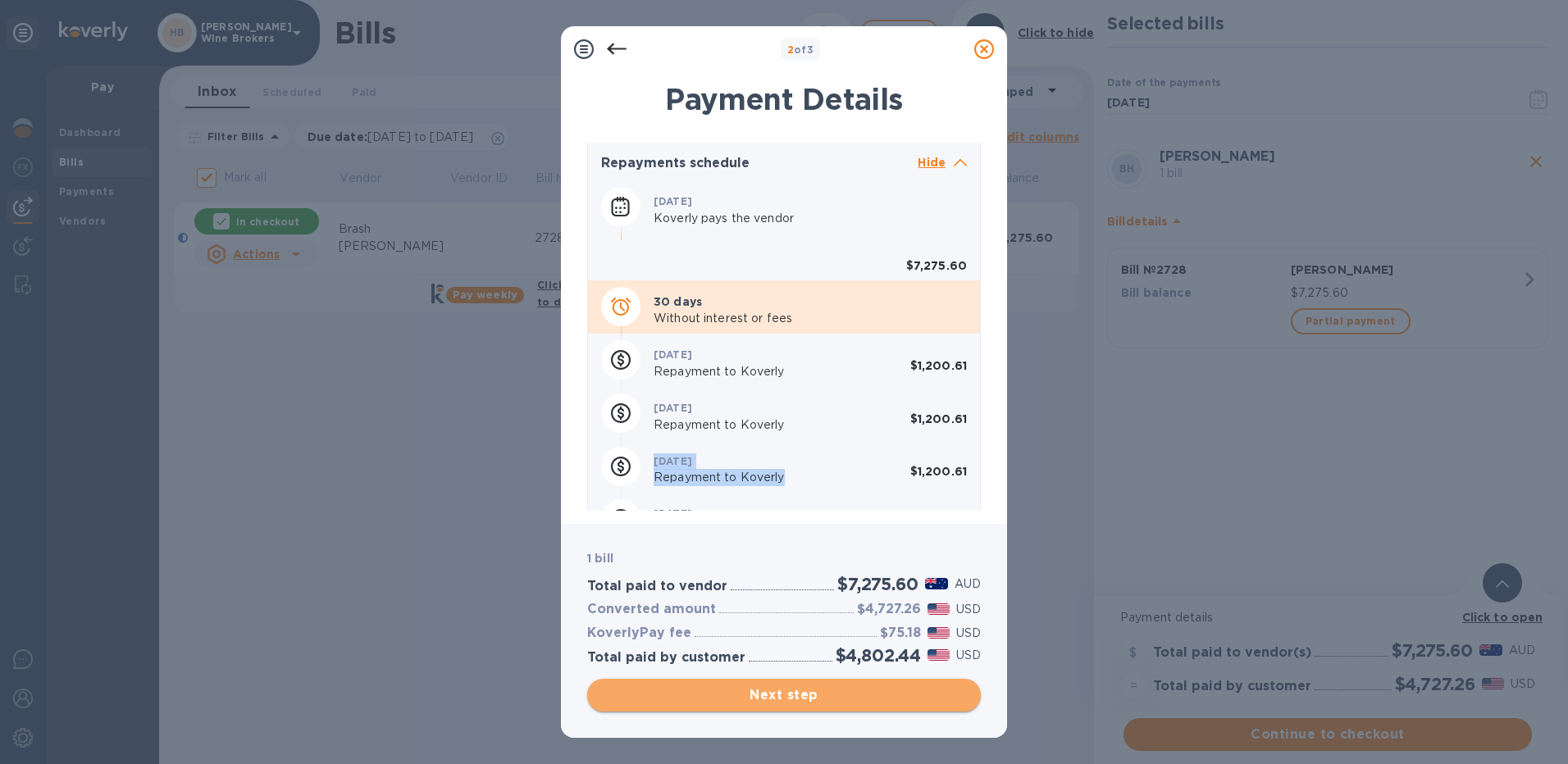
click at [804, 698] on span "Next step" at bounding box center [784, 696] width 368 height 20
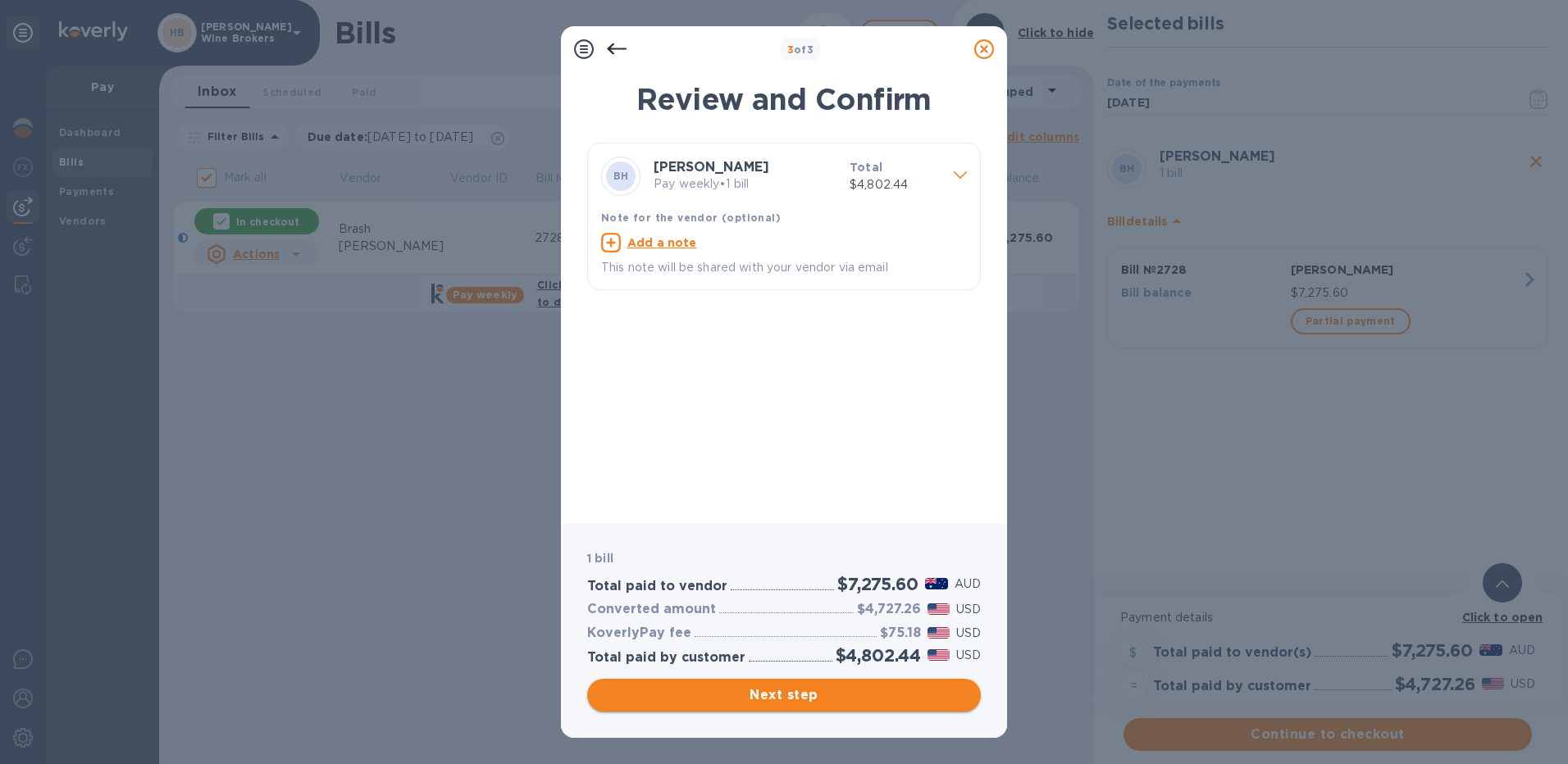
click at [804, 698] on span "Next step" at bounding box center [784, 696] width 368 height 20
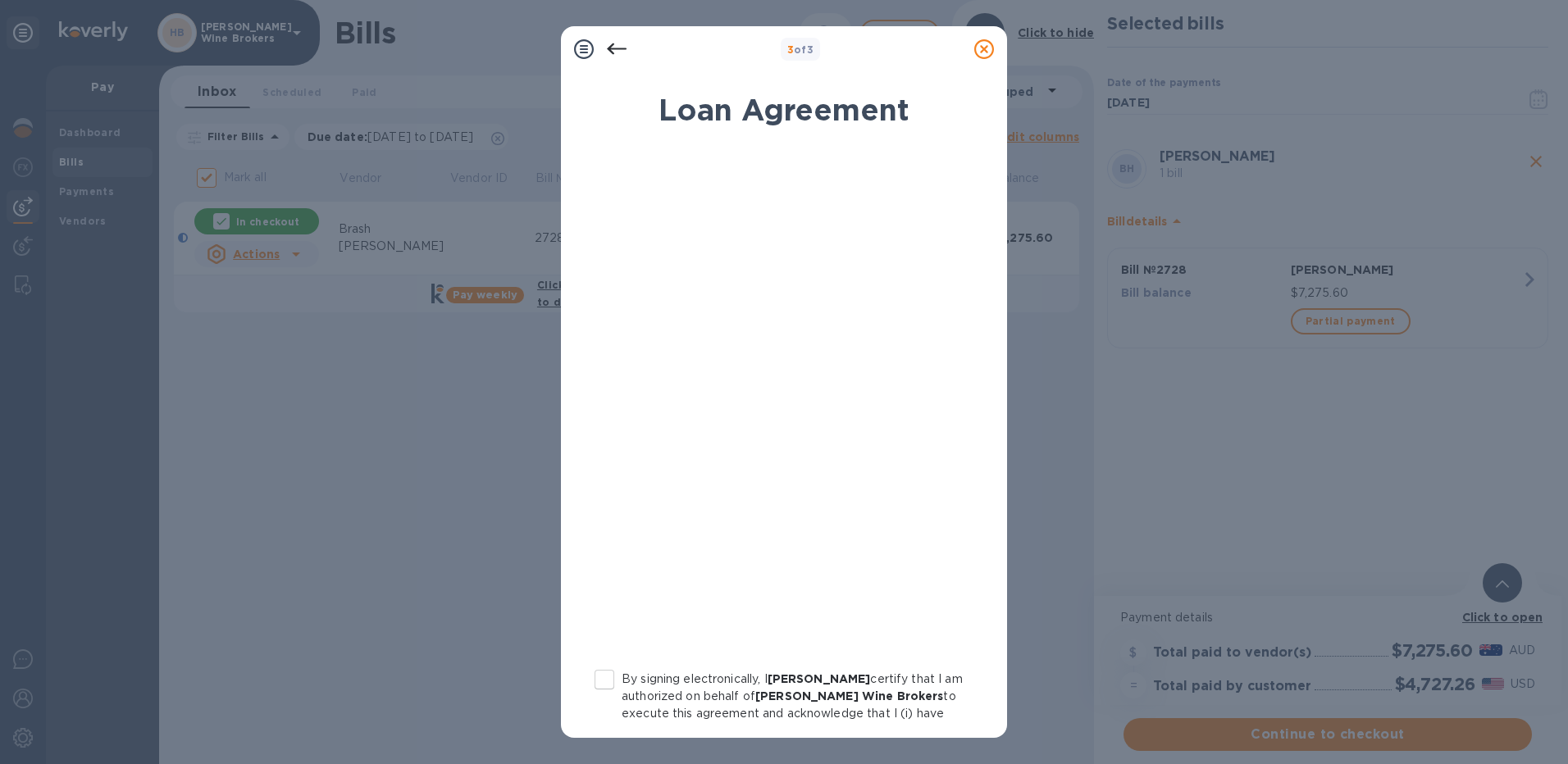
click at [609, 679] on input "By signing electronically, I [PERSON_NAME] certify that I am authorized on beha…" at bounding box center [605, 680] width 34 height 34
checkbox input "true"
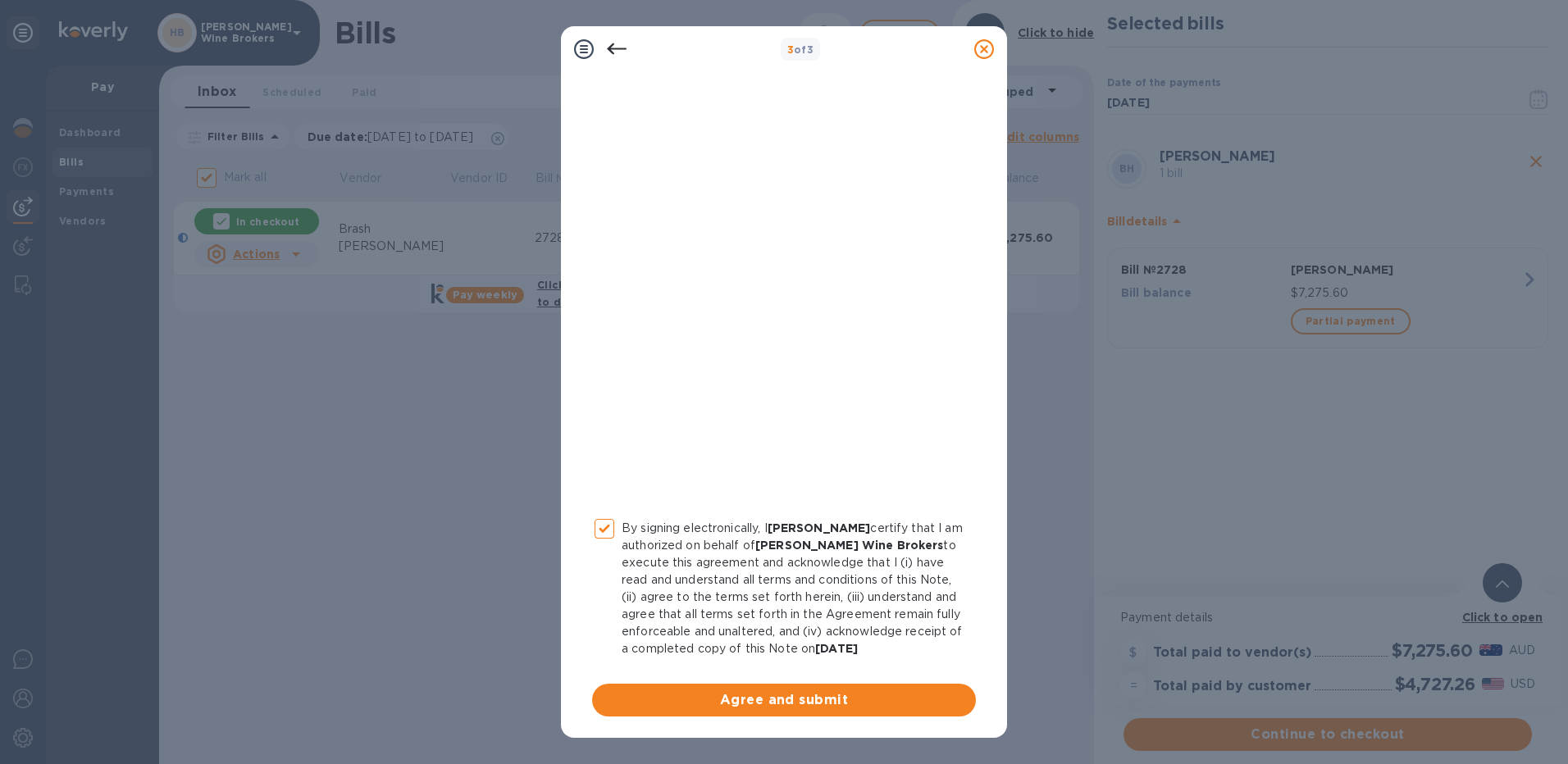
scroll to position [152, 0]
click at [819, 699] on span "Agree and submit" at bounding box center [784, 699] width 358 height 20
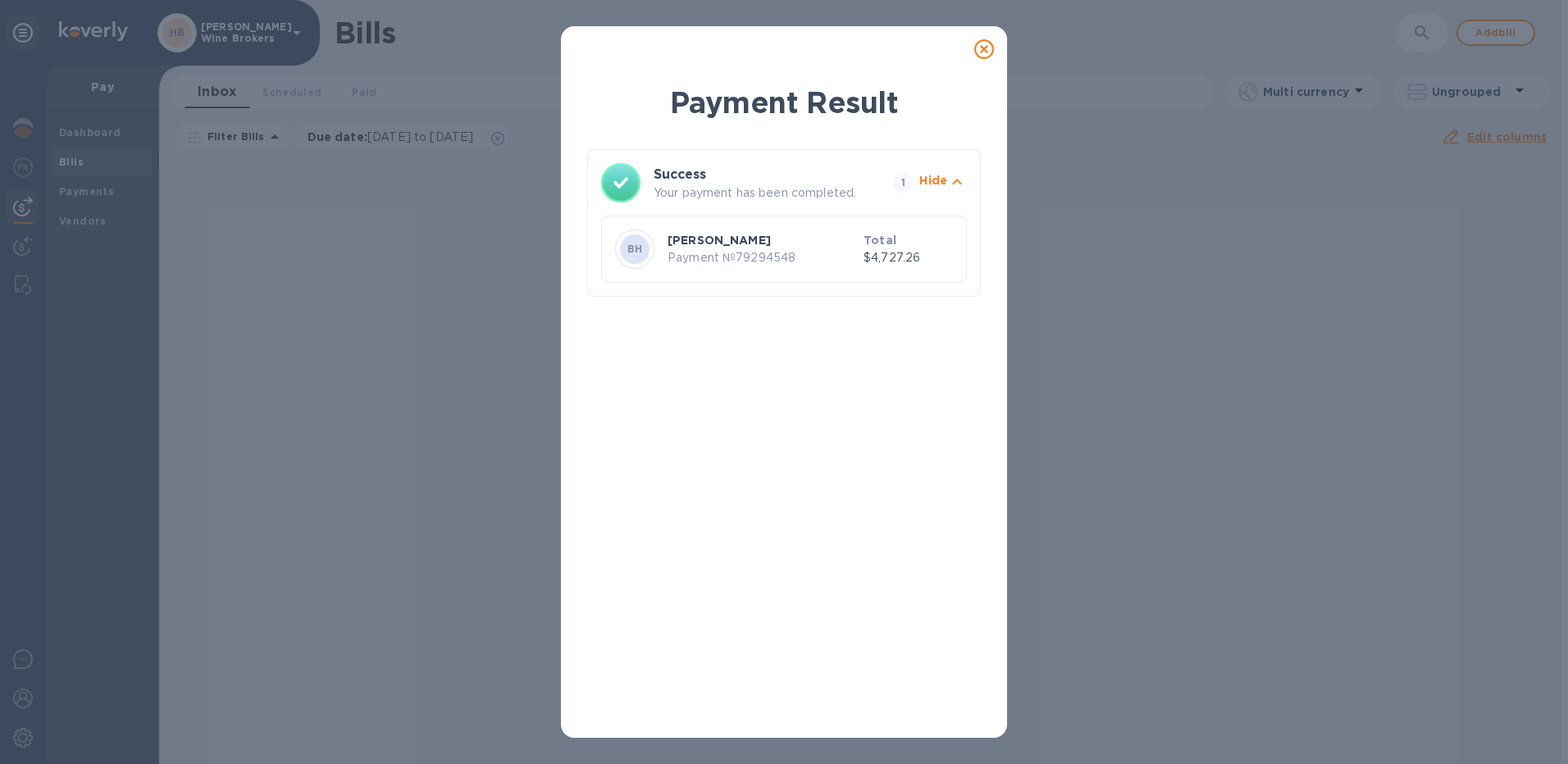
click at [982, 50] on icon at bounding box center [984, 50] width 20 height 20
